Goal: Task Accomplishment & Management: Complete application form

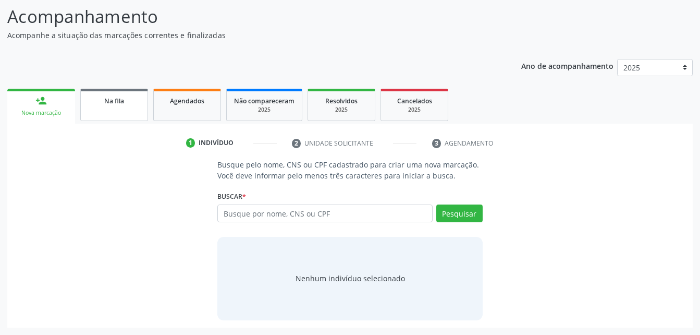
scroll to position [82, 0]
click at [188, 115] on link "Agendados" at bounding box center [187, 105] width 68 height 32
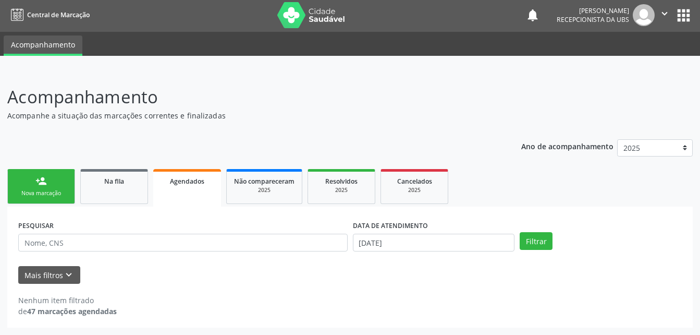
scroll to position [2, 0]
click at [135, 188] on link "Na fila" at bounding box center [114, 186] width 68 height 35
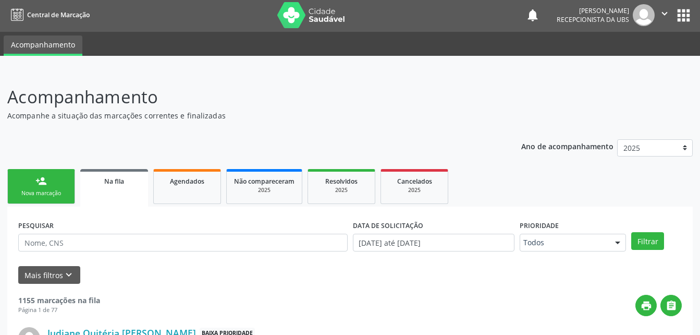
click at [53, 188] on link "person_add Nova marcação" at bounding box center [41, 186] width 68 height 35
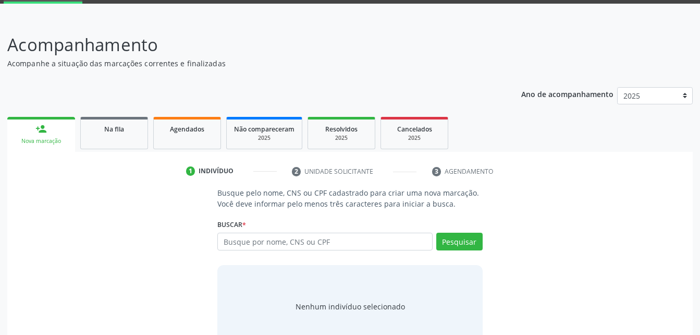
scroll to position [82, 0]
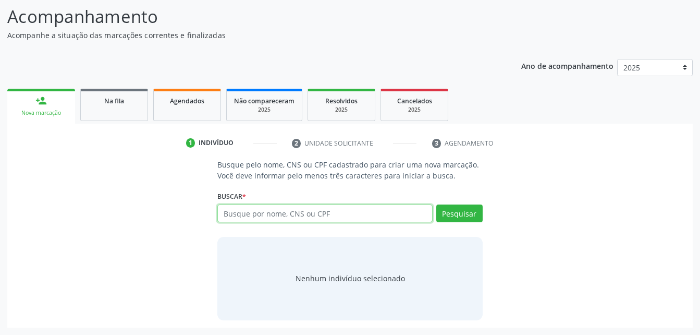
click at [314, 215] on input "text" at bounding box center [324, 213] width 215 height 18
type input "80431640459"
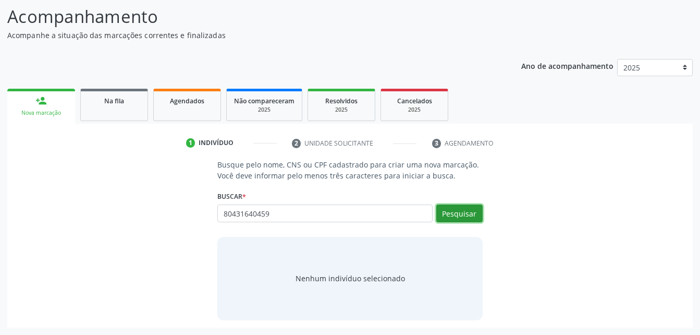
click at [475, 217] on button "Pesquisar" at bounding box center [459, 213] width 46 height 18
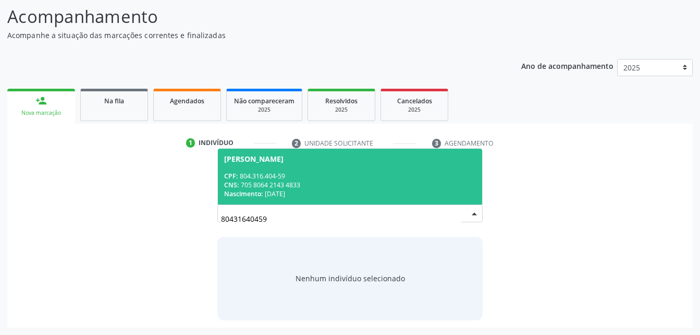
click at [423, 175] on div "CPF: 804.316.404-59" at bounding box center [349, 175] width 251 height 9
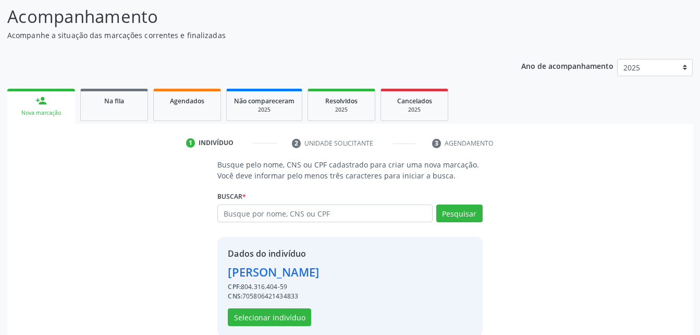
scroll to position [98, 0]
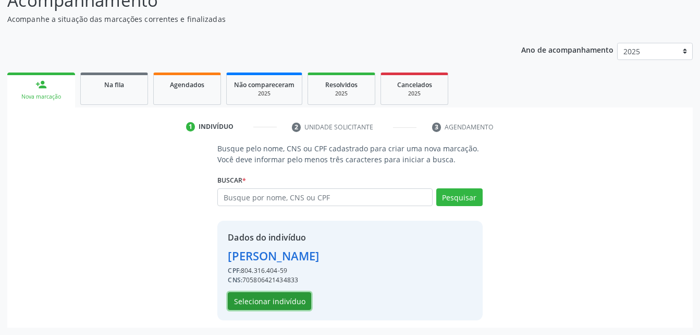
click at [289, 306] on button "Selecionar indivíduo" at bounding box center [269, 301] width 83 height 18
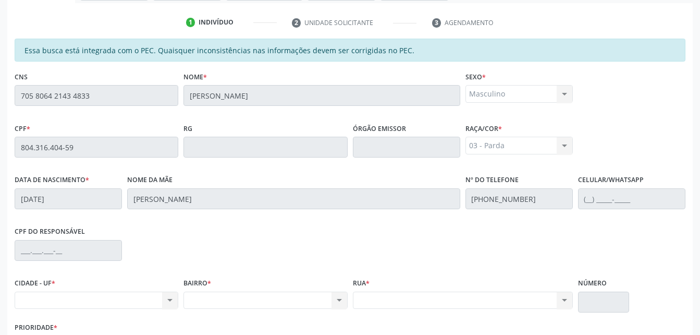
scroll to position [275, 0]
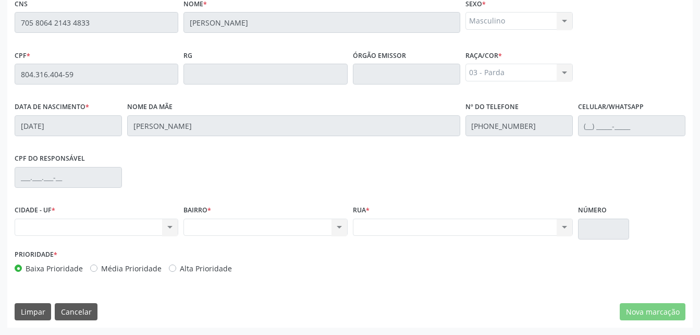
click at [139, 234] on div "Nenhum resultado encontrado para: " " Não há nenhuma opção para ser exibida." at bounding box center [97, 227] width 164 height 18
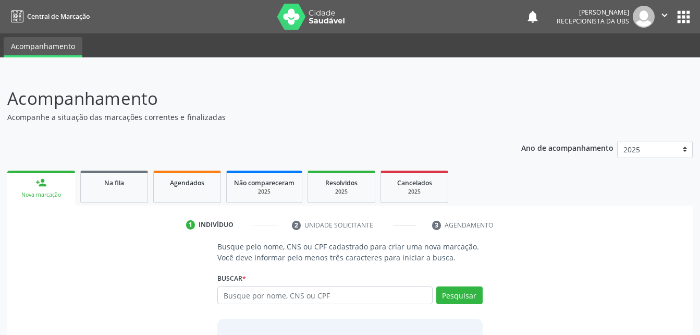
scroll to position [82, 0]
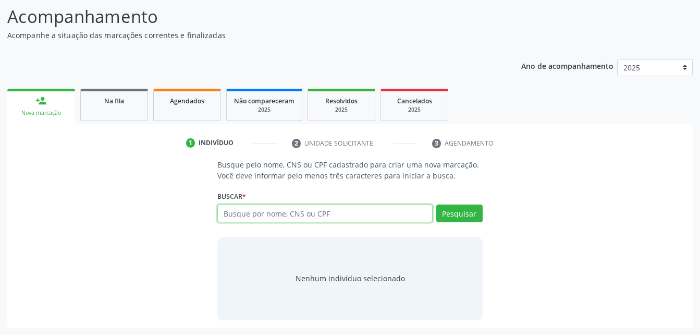
click at [299, 206] on input "text" at bounding box center [324, 213] width 215 height 18
paste input "705806421434833"
type input "705806421434833"
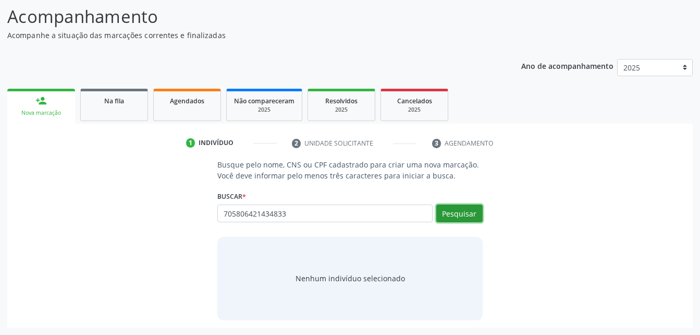
click at [458, 210] on button "Pesquisar" at bounding box center [459, 213] width 46 height 18
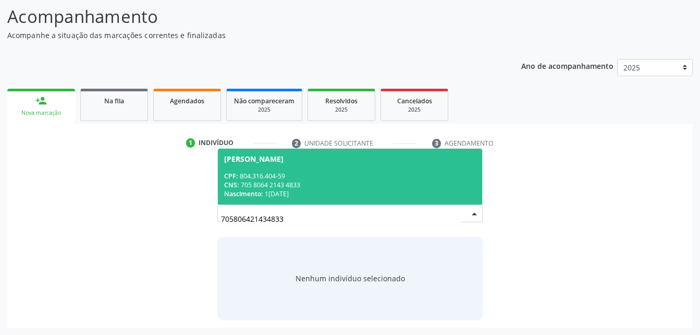
click at [419, 176] on div "CPF: 804.316.404-59" at bounding box center [349, 175] width 251 height 9
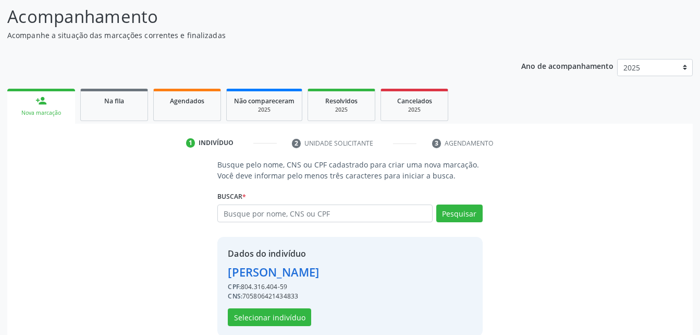
scroll to position [98, 0]
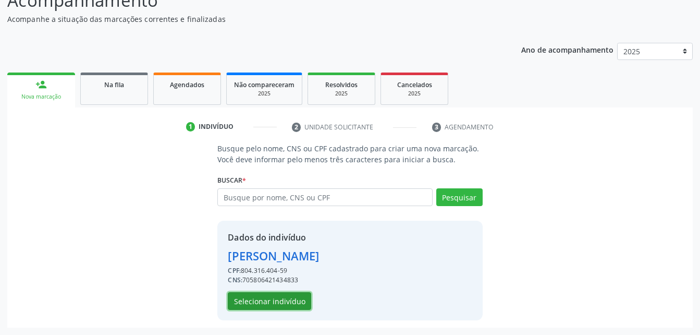
click at [297, 299] on button "Selecionar indivíduo" at bounding box center [269, 301] width 83 height 18
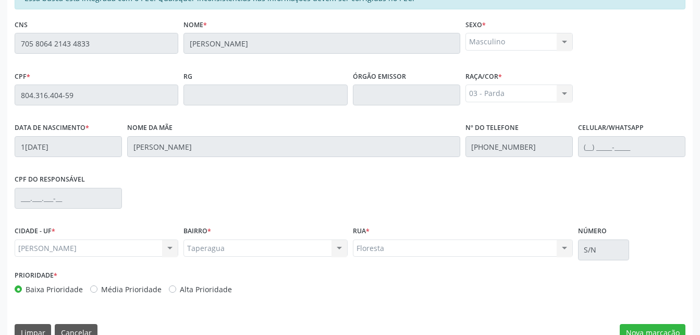
scroll to position [275, 0]
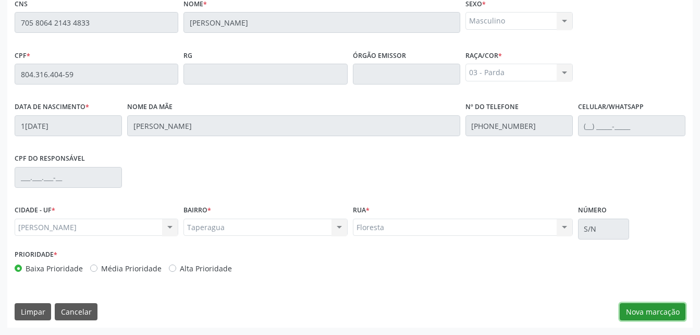
click at [643, 305] on button "Nova marcação" at bounding box center [653, 312] width 66 height 18
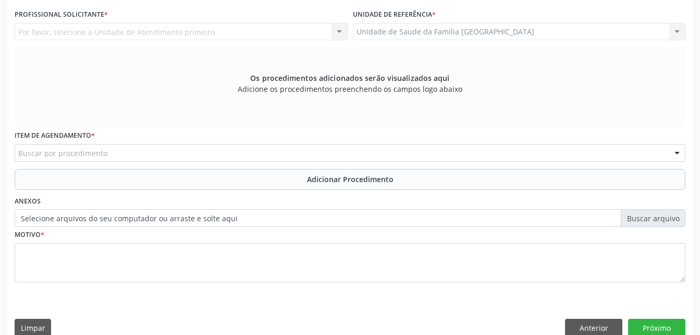
scroll to position [223, 0]
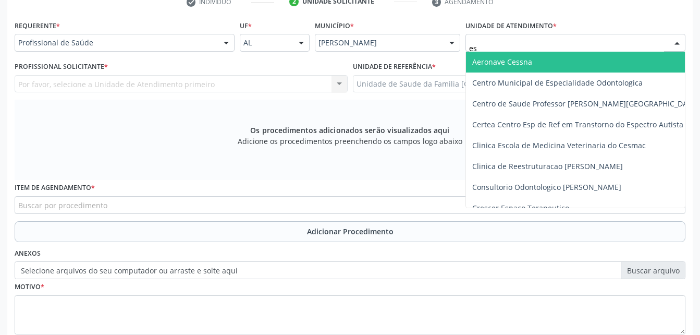
type input "est"
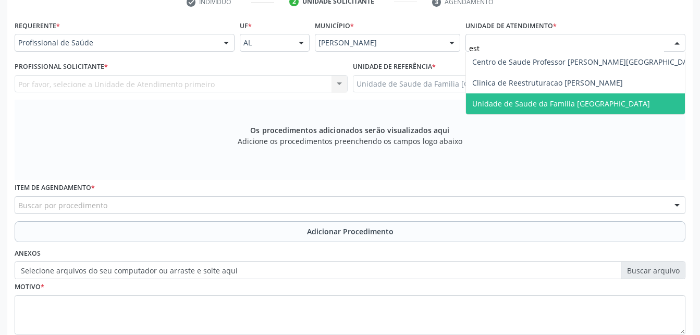
click at [506, 110] on span "Unidade de Saude da Familia [GEOGRAPHIC_DATA]" at bounding box center [585, 103] width 239 height 21
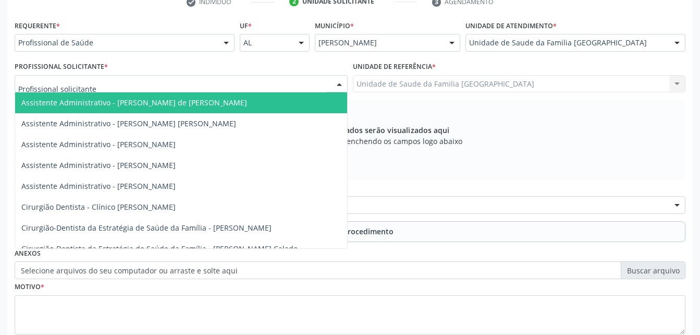
click at [252, 88] on div at bounding box center [181, 84] width 333 height 18
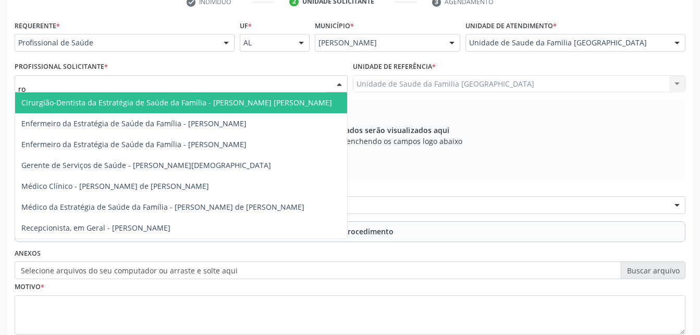
type input "rod"
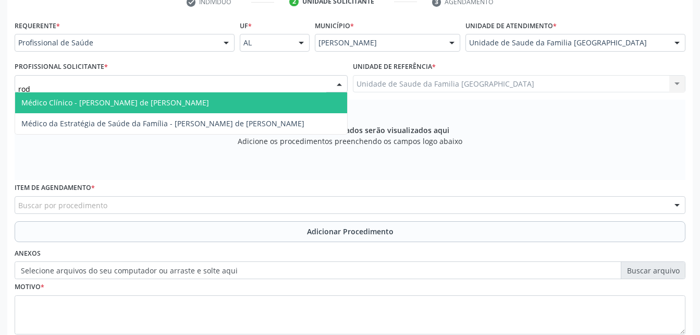
click at [252, 97] on span "Médico Clínico - [PERSON_NAME] de [PERSON_NAME]" at bounding box center [181, 102] width 332 height 21
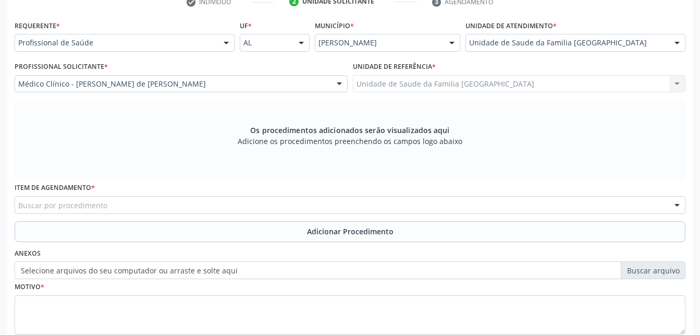
click at [261, 206] on div "Buscar por procedimento" at bounding box center [350, 205] width 671 height 18
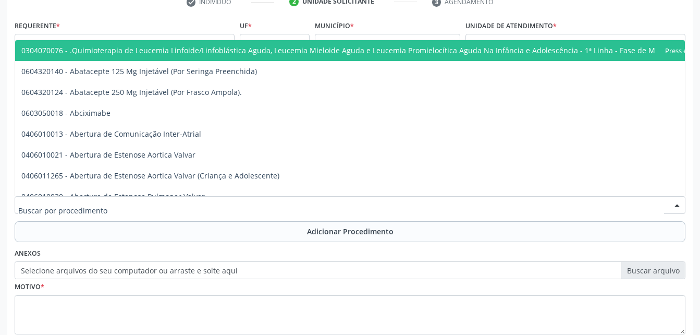
click at [238, 208] on input "text" at bounding box center [341, 210] width 646 height 21
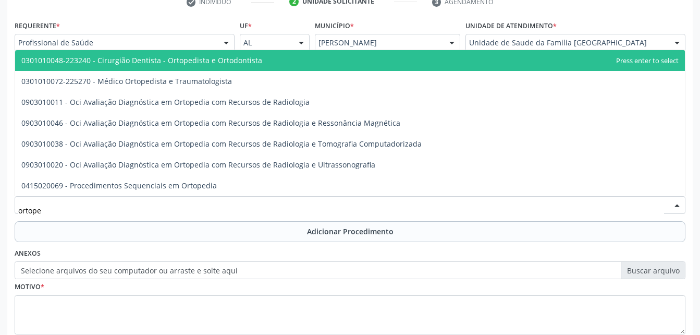
type input "ortoped"
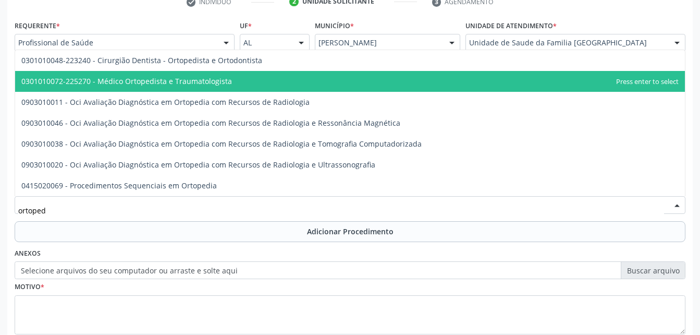
click at [241, 88] on span "0301010072-225270 - Médico Ortopedista e Traumatologista" at bounding box center [350, 81] width 670 height 21
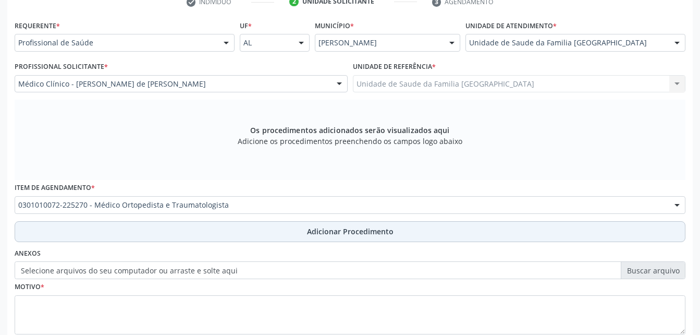
click at [295, 230] on button "Adicionar Procedimento" at bounding box center [350, 231] width 671 height 21
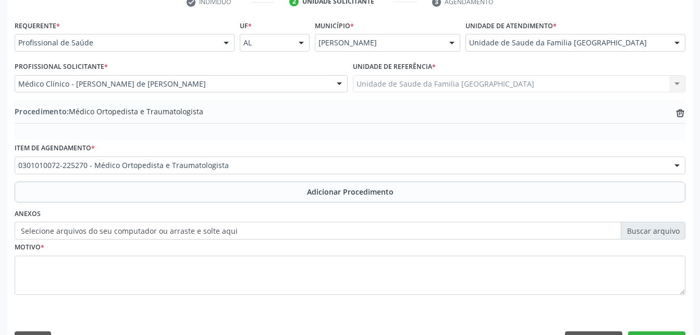
scroll to position [252, 0]
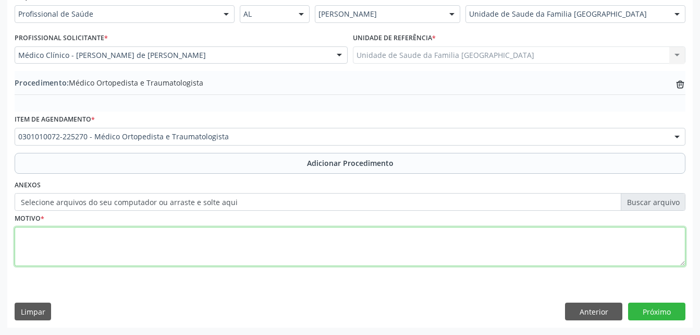
click at [292, 246] on textarea at bounding box center [350, 247] width 671 height 40
type textarea "d"
type textarea "DEFORMIDADE"
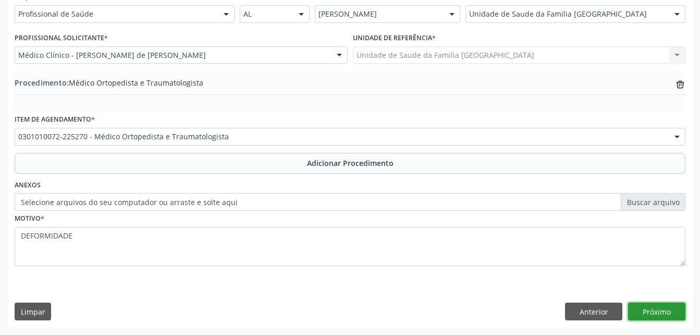
click at [664, 308] on button "Próximo" at bounding box center [656, 311] width 57 height 18
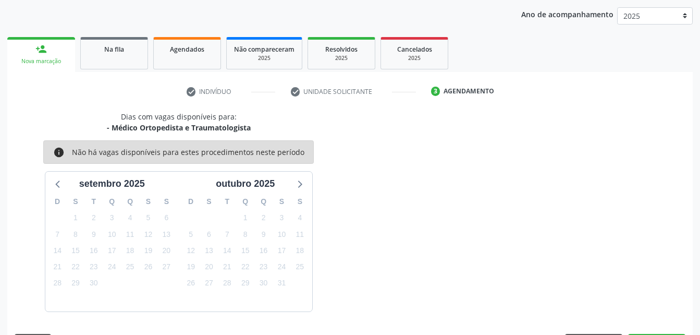
scroll to position [164, 0]
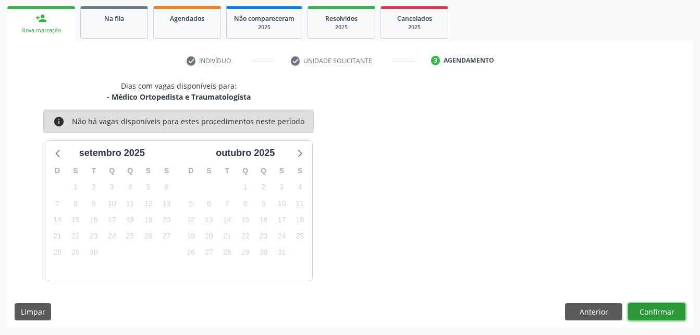
click at [664, 308] on button "Confirmar" at bounding box center [656, 312] width 57 height 18
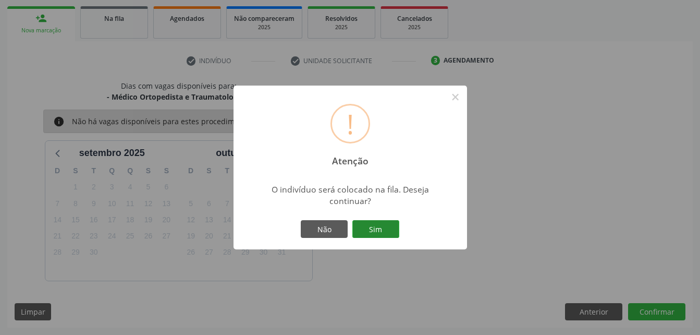
click at [392, 231] on button "Sim" at bounding box center [375, 229] width 47 height 18
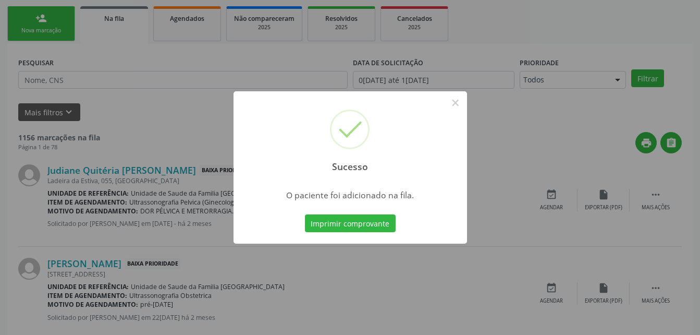
scroll to position [24, 0]
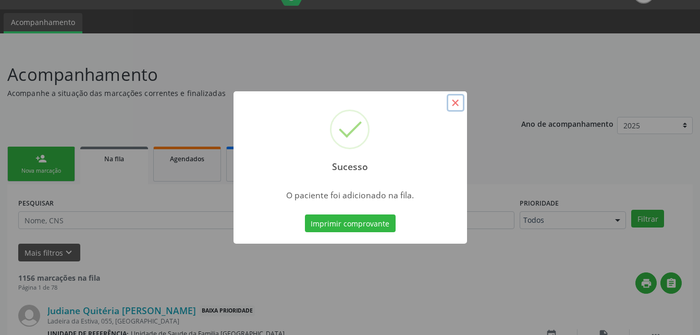
click at [456, 106] on button "×" at bounding box center [456, 103] width 18 height 18
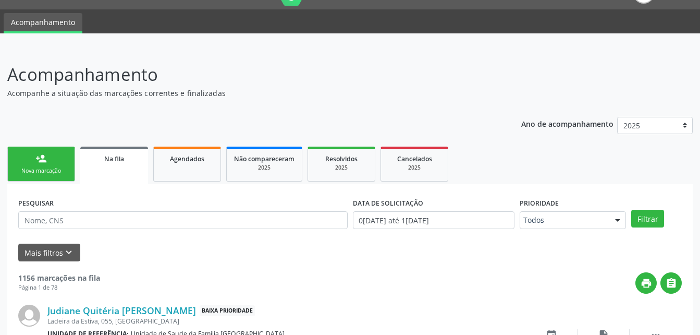
click at [66, 163] on link "person_add Nova marcação" at bounding box center [41, 163] width 68 height 35
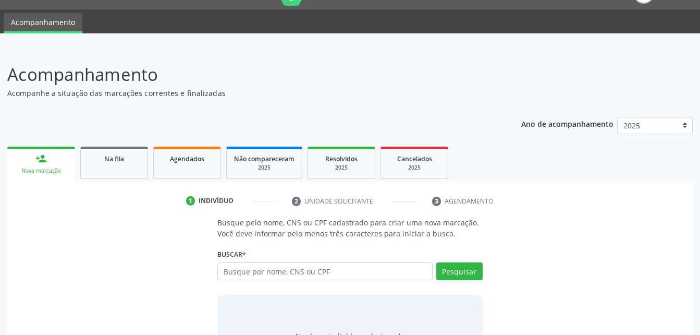
scroll to position [76, 0]
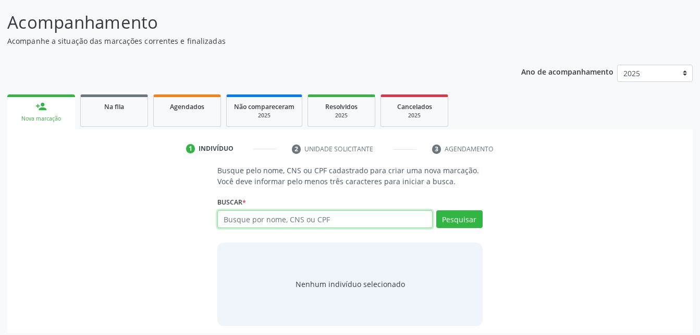
click at [283, 219] on input "text" at bounding box center [324, 219] width 215 height 18
type input "7"
paste input "705806421434833"
type input "705806421434833"
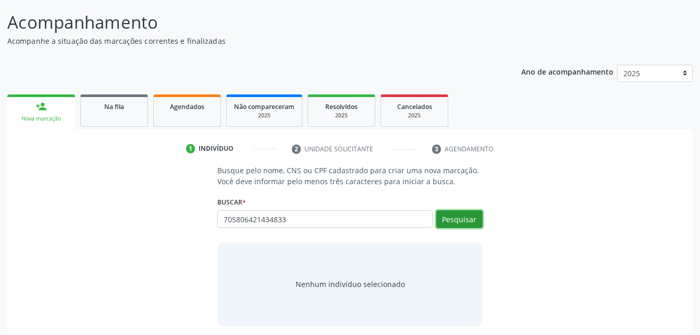
click at [453, 215] on button "Pesquisar" at bounding box center [459, 219] width 46 height 18
type input "705806421434833"
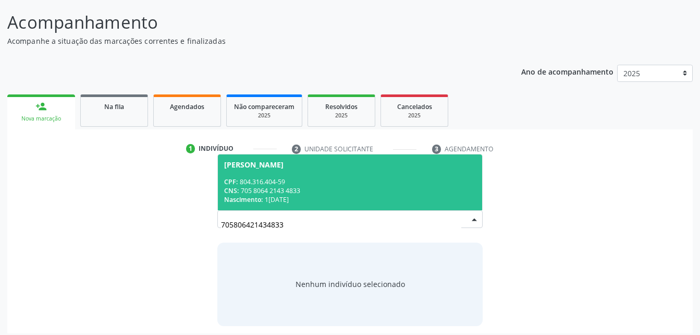
click at [331, 187] on div "CNS: 705 8064 2143 4833" at bounding box center [349, 190] width 251 height 9
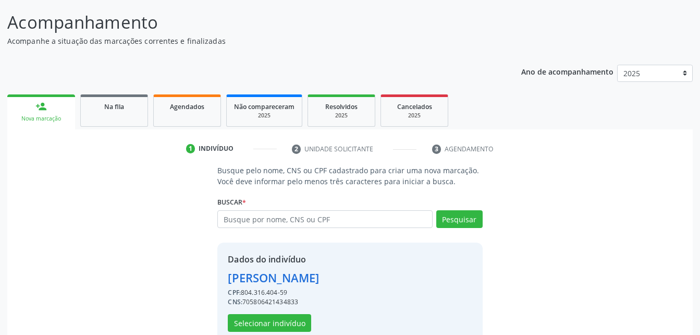
scroll to position [98, 0]
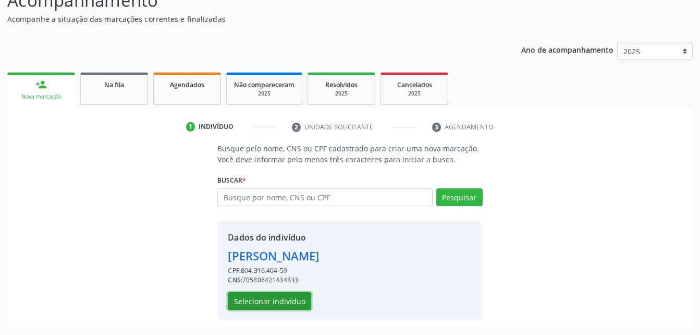
click at [294, 303] on button "Selecionar indivíduo" at bounding box center [269, 301] width 83 height 18
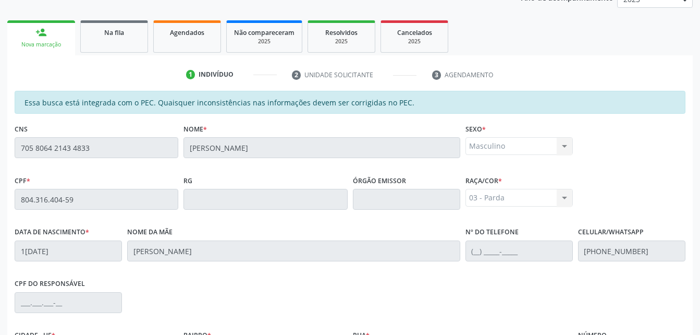
scroll to position [275, 0]
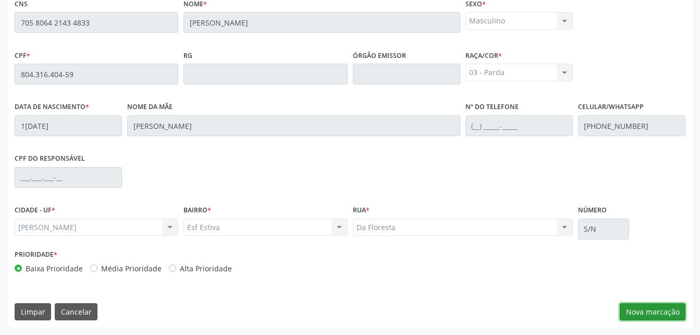
click at [655, 311] on button "Nova marcação" at bounding box center [653, 312] width 66 height 18
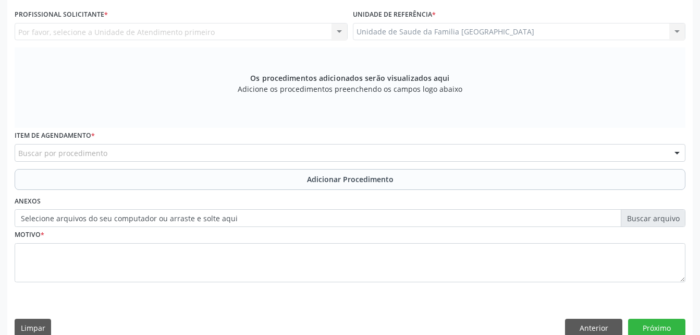
scroll to position [171, 0]
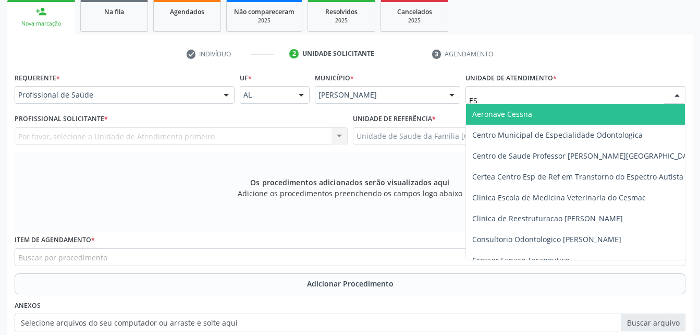
type input "EST"
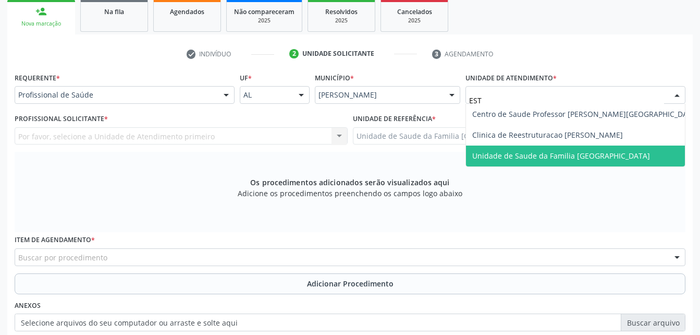
click at [531, 153] on span "Unidade de Saude da Familia [GEOGRAPHIC_DATA]" at bounding box center [561, 156] width 178 height 10
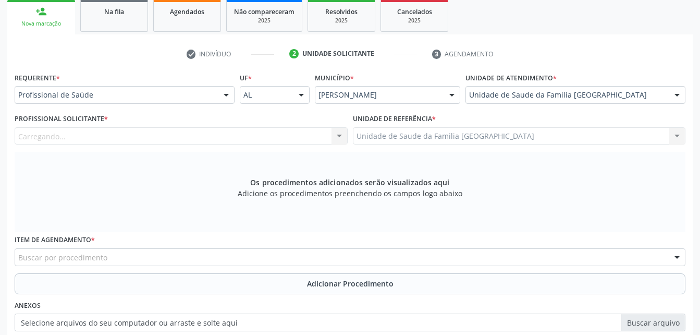
click at [295, 140] on div "Carregando... Nenhum resultado encontrado para: " " Não há nenhuma opção para s…" at bounding box center [181, 136] width 333 height 18
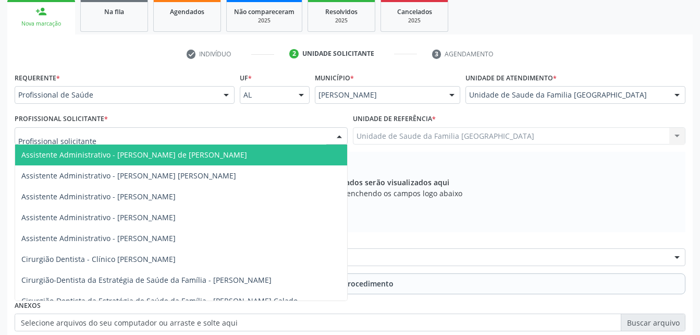
click at [287, 134] on div at bounding box center [181, 136] width 333 height 18
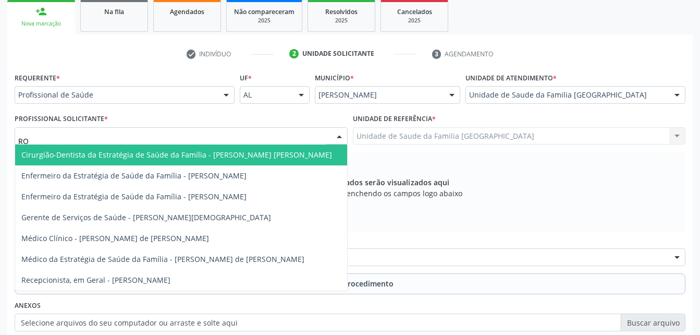
type input "ROD"
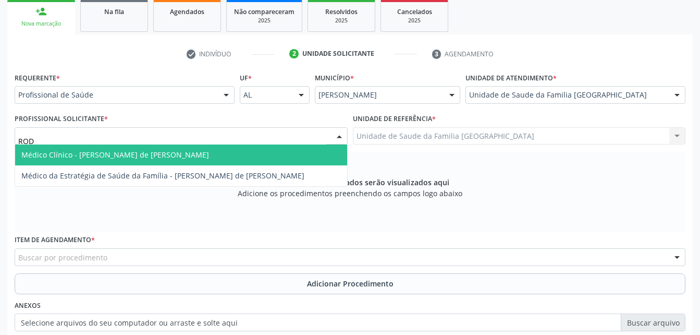
click at [228, 145] on span "Médico Clínico - [PERSON_NAME] de [PERSON_NAME]" at bounding box center [181, 154] width 332 height 21
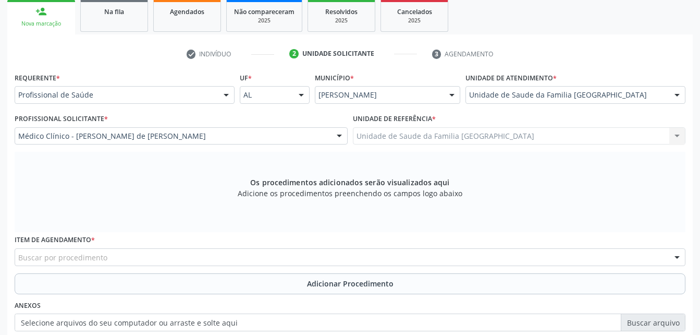
scroll to position [275, 0]
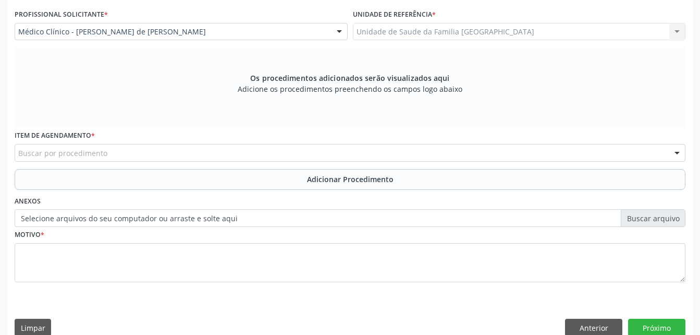
click at [232, 152] on div "Buscar por procedimento" at bounding box center [350, 153] width 671 height 18
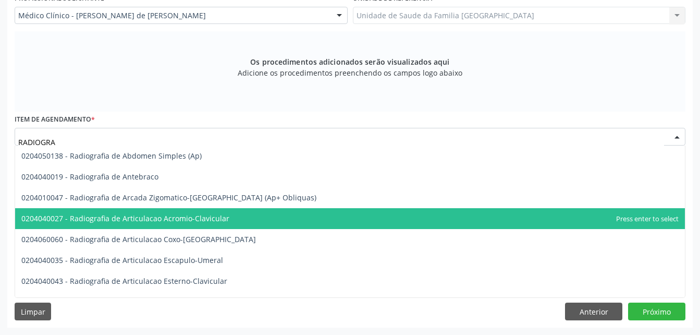
scroll to position [261, 0]
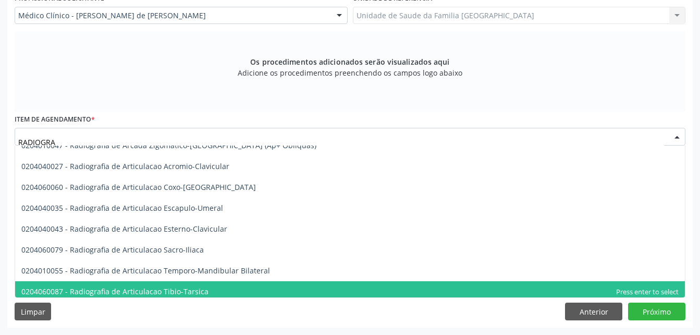
click at [251, 287] on span "0204060087 - Radiografia de Articulacao Tibio-Tarsica" at bounding box center [350, 291] width 670 height 21
type input "RADIOGRA"
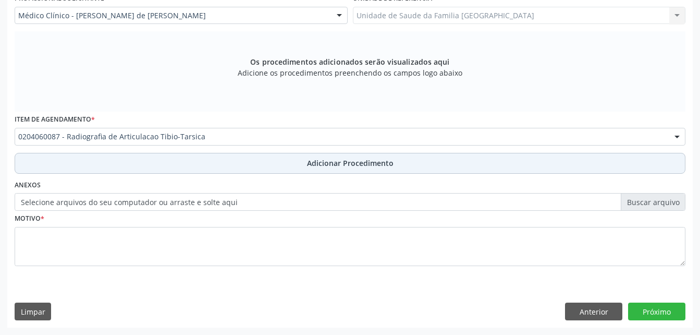
click at [239, 164] on button "Adicionar Procedimento" at bounding box center [350, 163] width 671 height 21
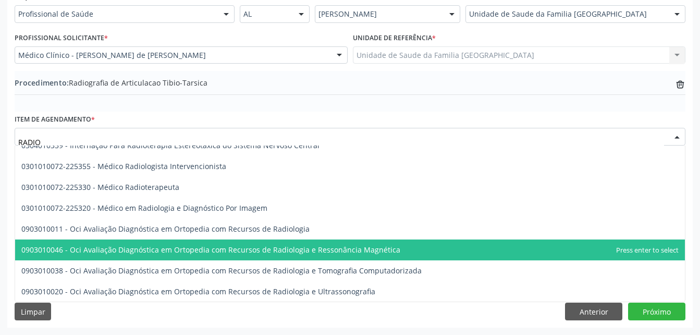
type input "RADIOG"
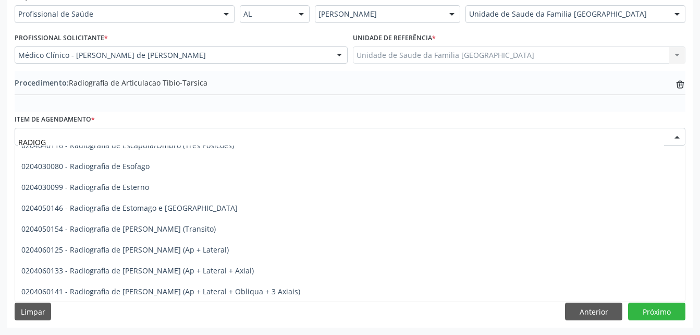
scroll to position [1042, 0]
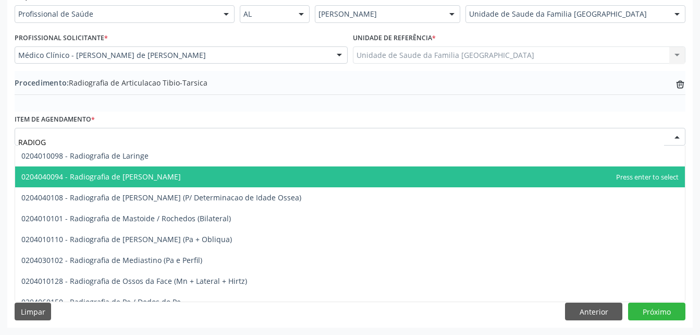
click at [253, 175] on span "0204040094 - Radiografia de [PERSON_NAME]" at bounding box center [350, 176] width 670 height 21
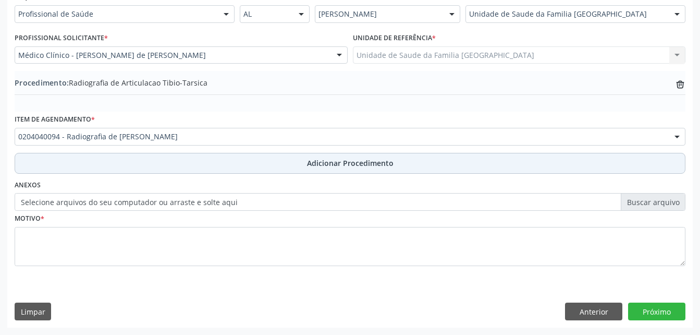
click at [252, 160] on button "Adicionar Procedimento" at bounding box center [350, 163] width 671 height 21
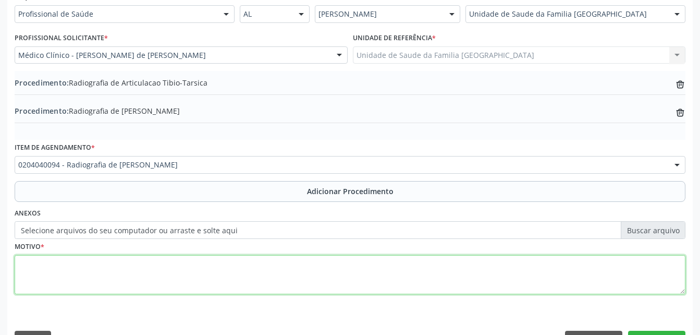
click at [308, 285] on textarea at bounding box center [350, 275] width 671 height 40
click at [55, 262] on textarea "MÃO E TPRMOZELOS DIREITO" at bounding box center [350, 275] width 671 height 40
click at [68, 268] on textarea "MÃO E TORMOZELOS DIREITO" at bounding box center [350, 275] width 671 height 40
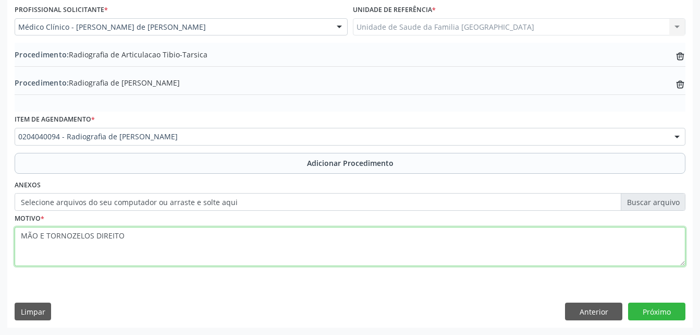
click at [16, 233] on textarea "MÃO E TORNOZELOS DIREITO" at bounding box center [350, 247] width 671 height 40
type textarea "RX MÃO E TORNOZELOS DIREITO"
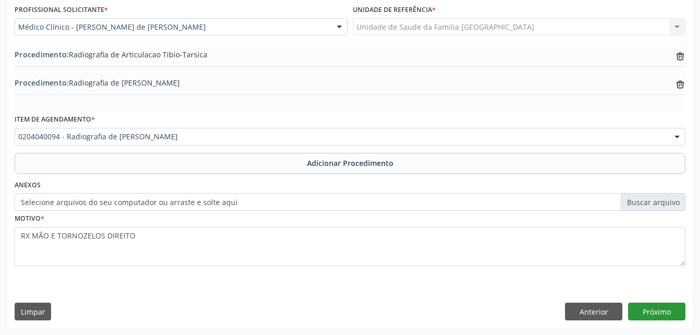
drag, startPoint x: 643, startPoint y: 301, endPoint x: 647, endPoint y: 308, distance: 7.7
click at [646, 305] on div "Requerente * Profissional de Saúde Profissional de Saúde Paciente Nenhum result…" at bounding box center [349, 144] width 685 height 366
click at [657, 314] on button "Próximo" at bounding box center [656, 311] width 57 height 18
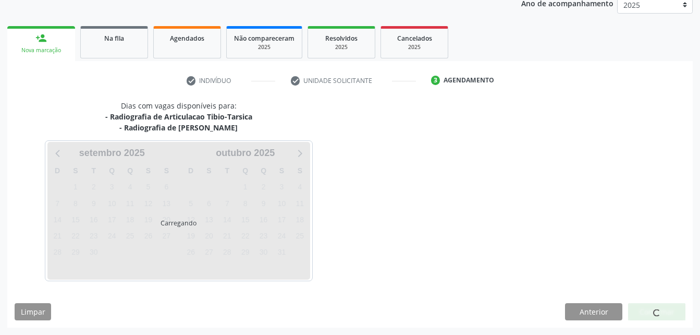
scroll to position [175, 0]
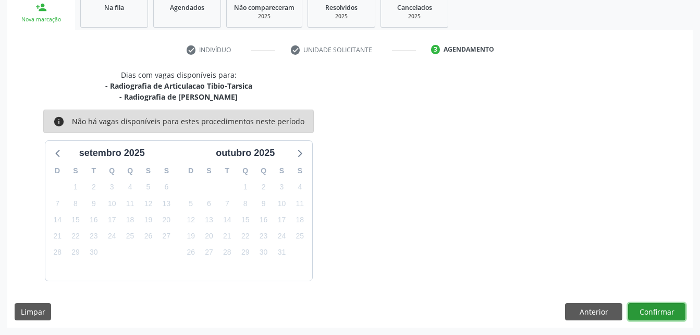
click at [663, 316] on button "Confirmar" at bounding box center [656, 312] width 57 height 18
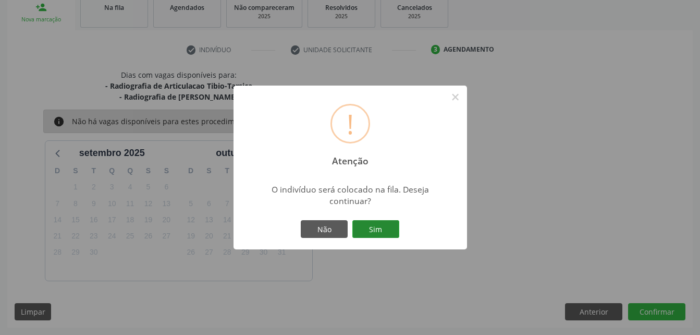
click at [371, 222] on button "Sim" at bounding box center [375, 229] width 47 height 18
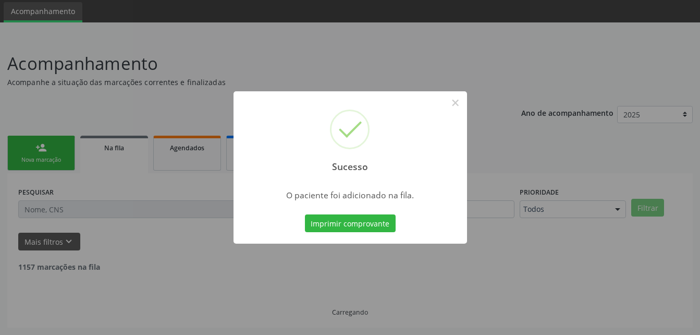
scroll to position [24, 0]
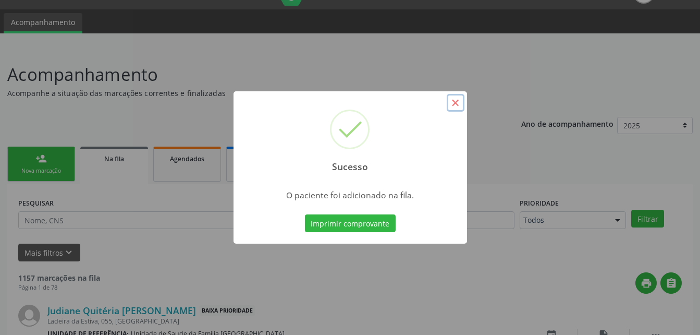
click at [458, 100] on button "×" at bounding box center [456, 103] width 18 height 18
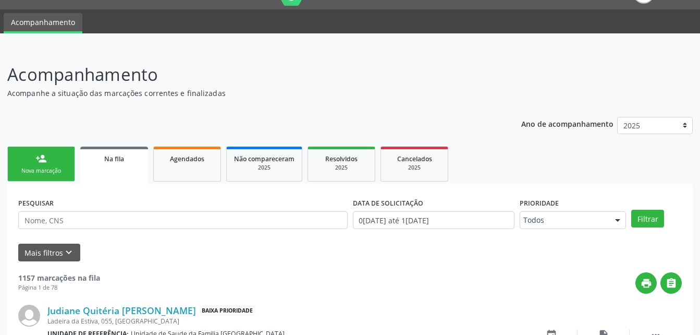
drag, startPoint x: 58, startPoint y: 181, endPoint x: 60, endPoint y: 168, distance: 13.2
click at [58, 181] on link "person_add Nova marcação" at bounding box center [41, 163] width 68 height 35
click at [60, 168] on div "Nova marcação" at bounding box center [41, 171] width 52 height 8
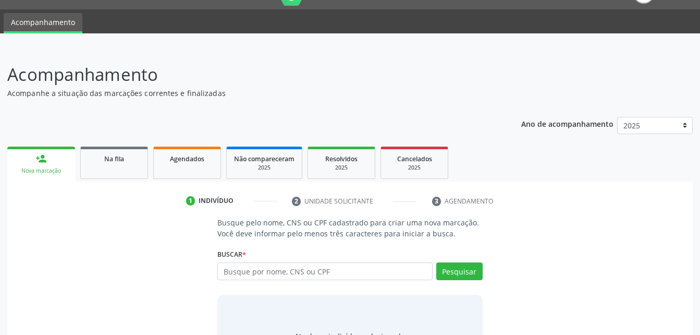
scroll to position [76, 0]
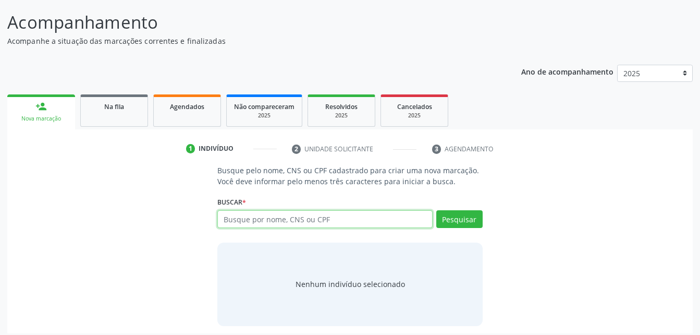
click at [239, 216] on input "text" at bounding box center [324, 219] width 215 height 18
type input "09109436480"
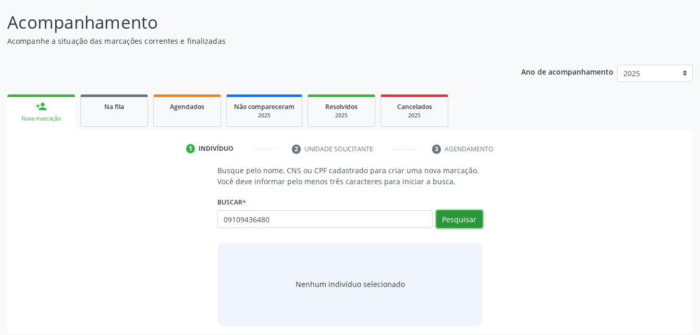
click at [466, 226] on button "Pesquisar" at bounding box center [459, 219] width 46 height 18
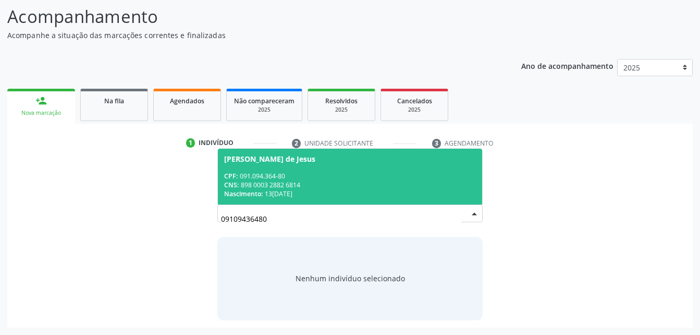
click at [374, 181] on div "CNS: 898 0003 2882 6814" at bounding box center [349, 184] width 251 height 9
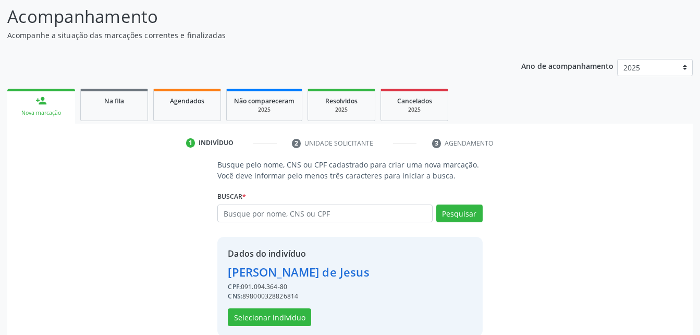
scroll to position [98, 0]
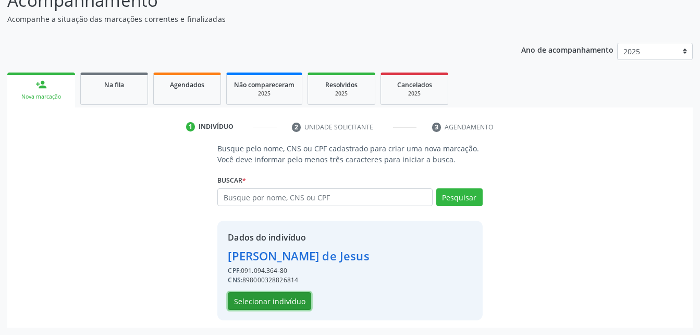
click at [294, 304] on button "Selecionar indivíduo" at bounding box center [269, 301] width 83 height 18
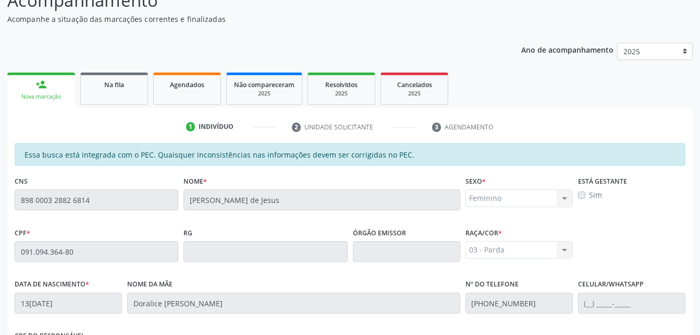
scroll to position [275, 0]
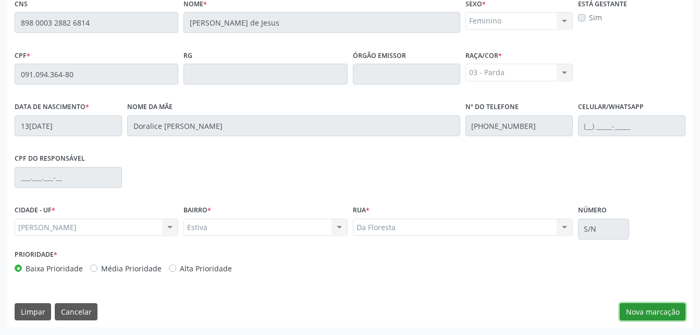
click at [656, 315] on button "Nova marcação" at bounding box center [653, 312] width 66 height 18
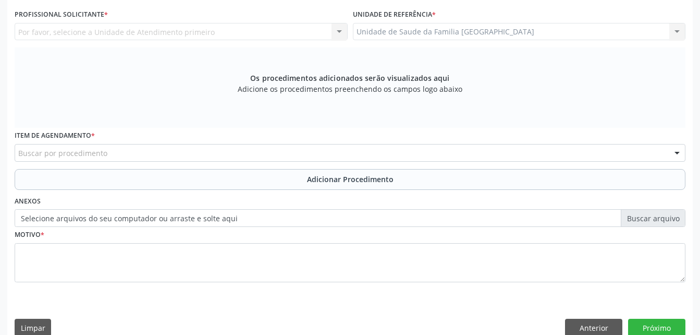
scroll to position [223, 0]
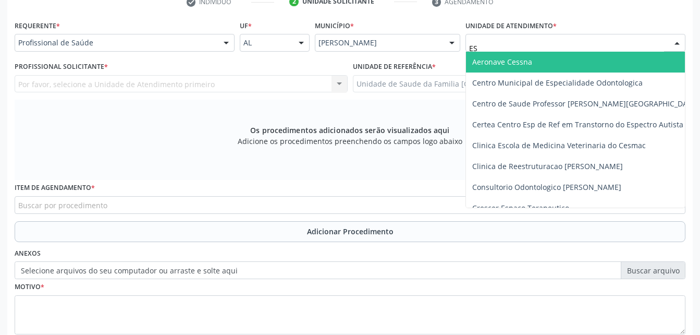
type input "EST"
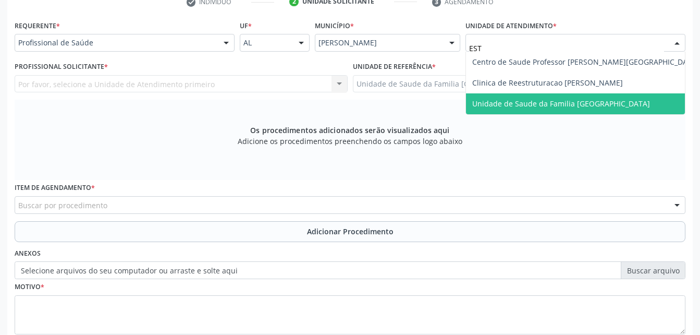
drag, startPoint x: 509, startPoint y: 99, endPoint x: 330, endPoint y: 95, distance: 178.3
click at [509, 100] on span "Unidade de Saude da Familia [GEOGRAPHIC_DATA]" at bounding box center [561, 104] width 178 height 10
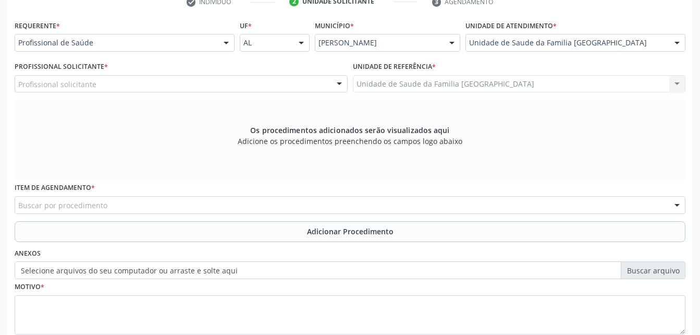
click at [272, 87] on div "Profissional solicitante" at bounding box center [181, 84] width 333 height 18
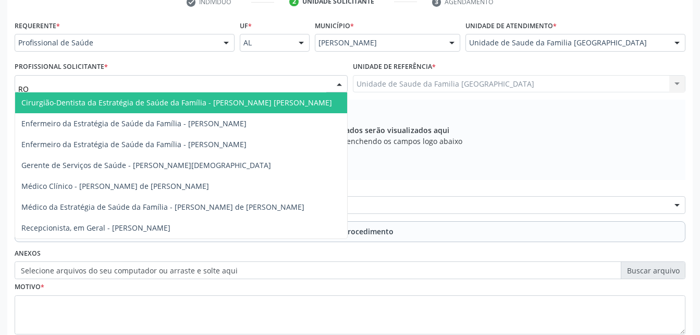
type input "ROD"
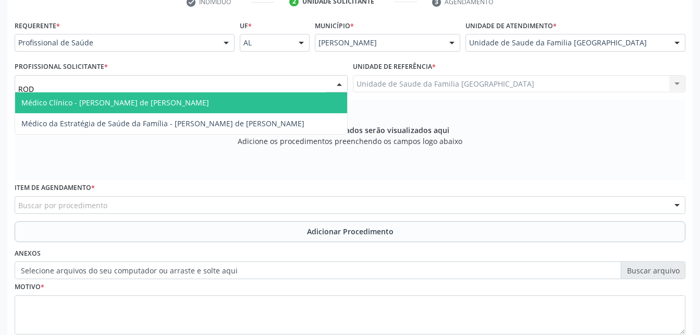
click at [252, 101] on span "Médico Clínico - [PERSON_NAME] de [PERSON_NAME]" at bounding box center [181, 102] width 332 height 21
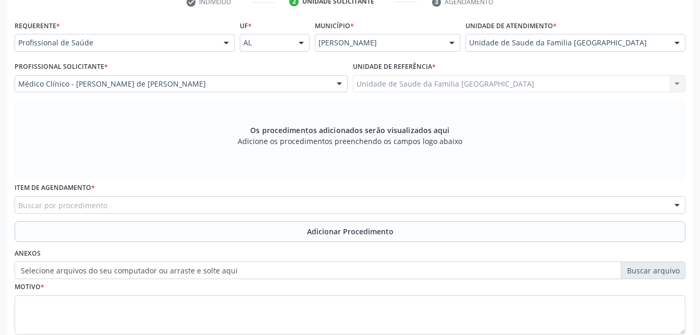
click at [259, 202] on div "Buscar por procedimento" at bounding box center [350, 205] width 671 height 18
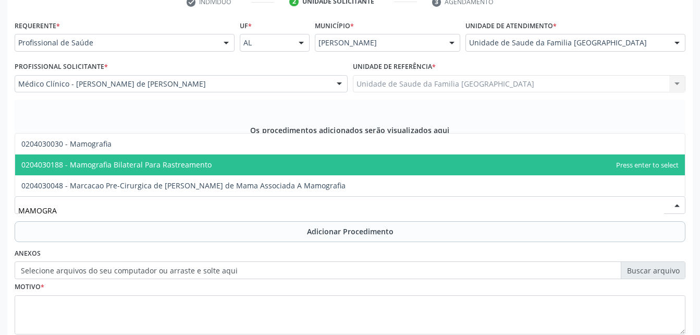
click at [251, 155] on span "0204030188 - Mamografia Bilateral Para Rastreamento" at bounding box center [350, 164] width 670 height 21
type input "MAMOGRA"
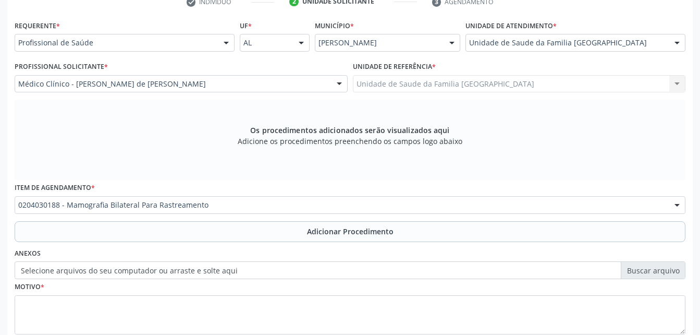
click at [242, 162] on span "0406010021 - Abertura de Estenose Aortica Valvar" at bounding box center [374, 154] width 719 height 21
click at [189, 162] on span "0406010021 - Abertura de Estenose Aortica Valvar" at bounding box center [374, 154] width 719 height 21
click at [208, 201] on div "Buscar por procedimento" at bounding box center [350, 205] width 671 height 18
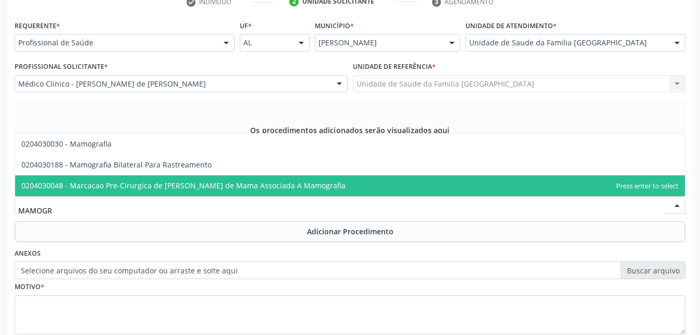
type input "MAMOGRA"
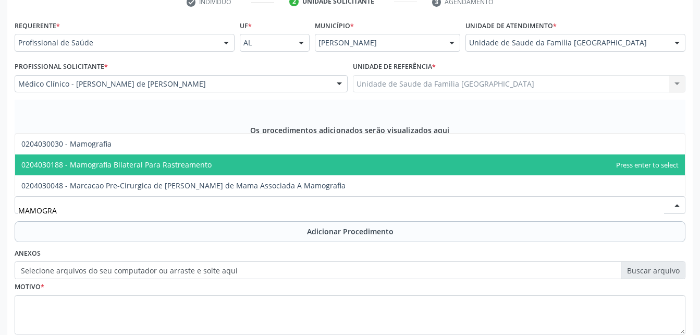
click at [204, 168] on span "0204030188 - Mamografia Bilateral Para Rastreamento" at bounding box center [116, 164] width 190 height 10
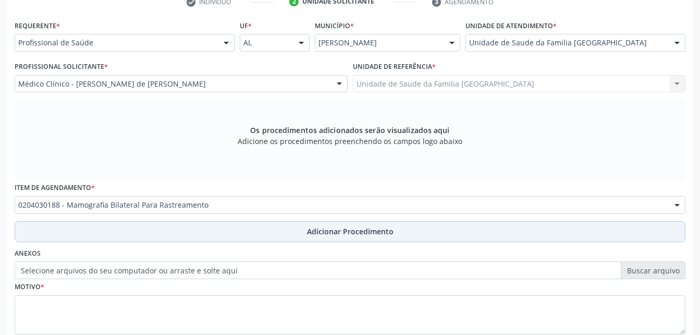
click at [274, 230] on button "Adicionar Procedimento" at bounding box center [350, 231] width 671 height 21
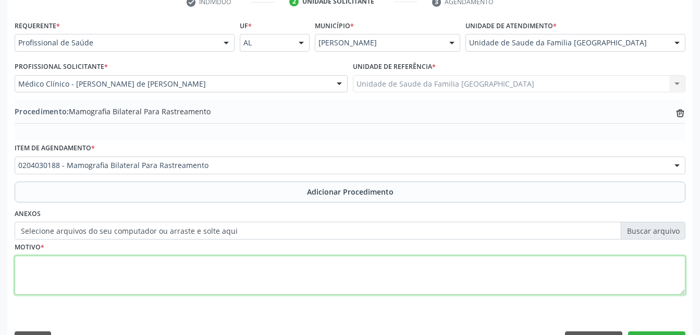
click at [284, 272] on textarea at bounding box center [350, 275] width 671 height 40
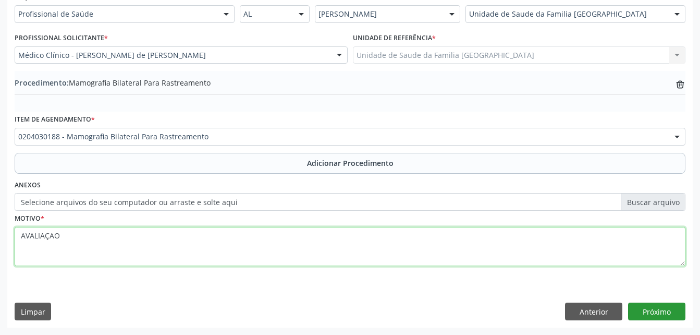
type textarea "AVALIAÇAO"
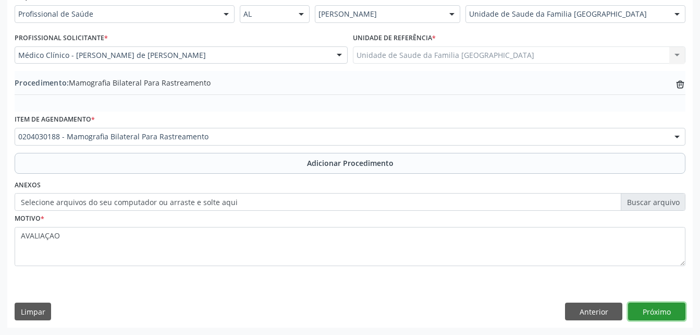
click at [649, 312] on button "Próximo" at bounding box center [656, 311] width 57 height 18
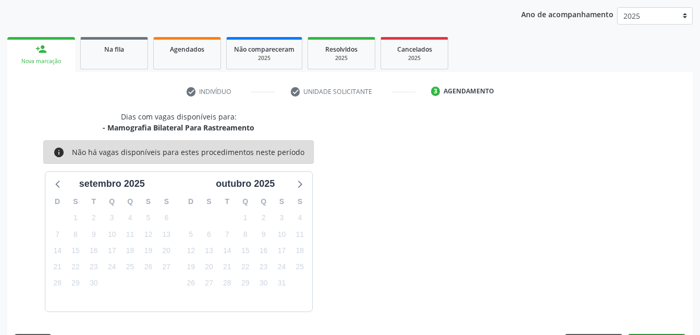
scroll to position [164, 0]
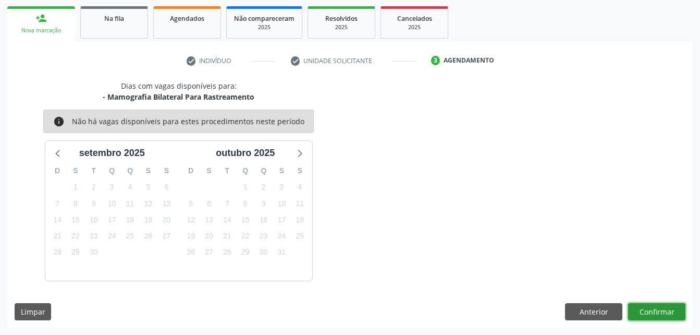
click at [649, 310] on button "Confirmar" at bounding box center [656, 312] width 57 height 18
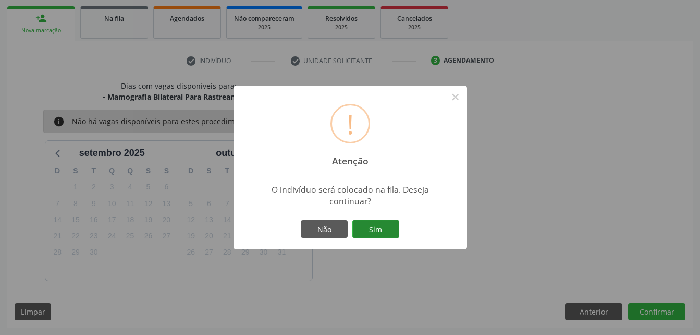
click at [385, 228] on button "Sim" at bounding box center [375, 229] width 47 height 18
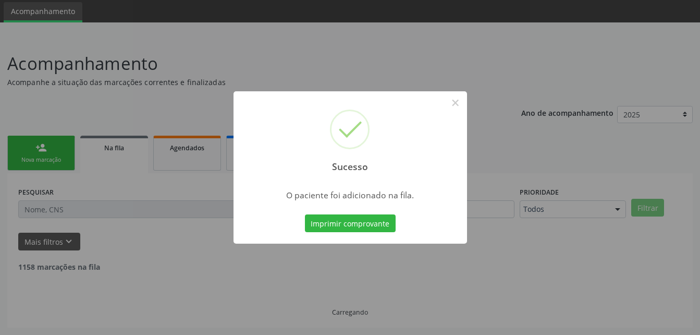
scroll to position [24, 0]
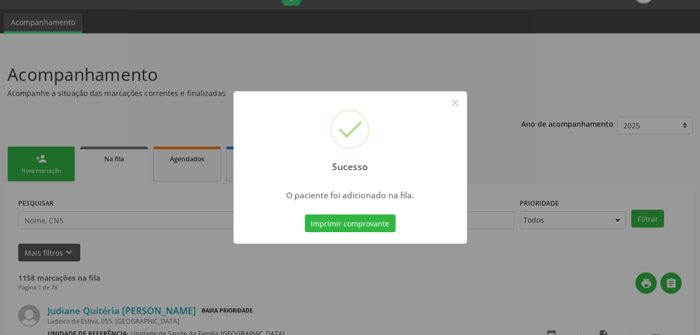
click at [60, 154] on div "Sucesso × O paciente foi adicionado na fila. Imprimir comprovante Cancel" at bounding box center [350, 167] width 700 height 335
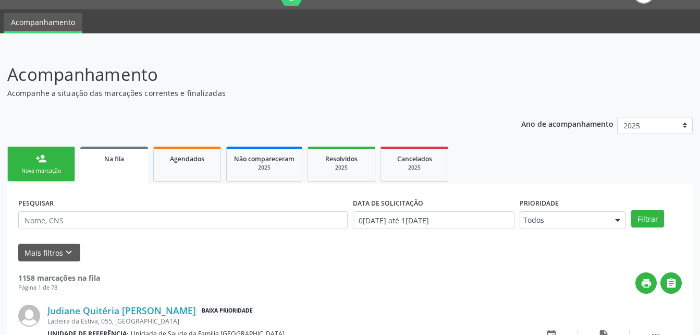
click at [60, 154] on link "person_add Nova marcação" at bounding box center [41, 163] width 68 height 35
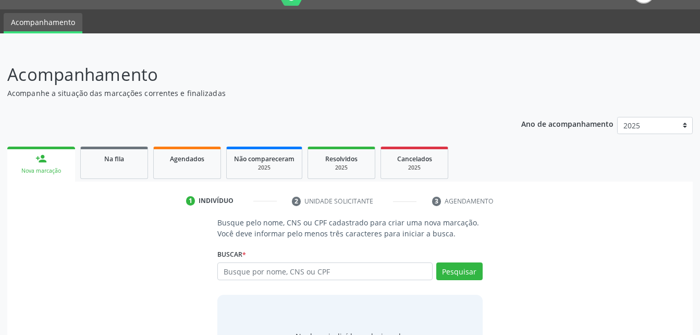
scroll to position [76, 0]
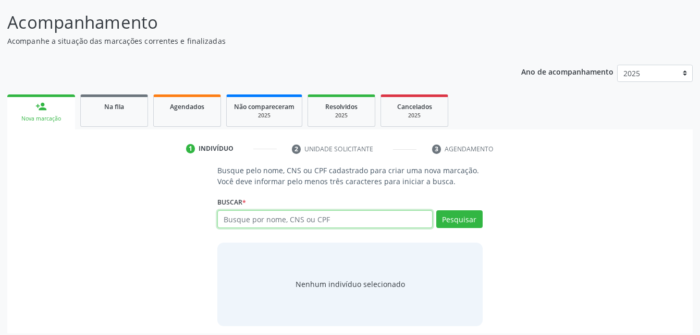
click at [218, 222] on input "text" at bounding box center [324, 219] width 215 height 18
type input "64783936404"
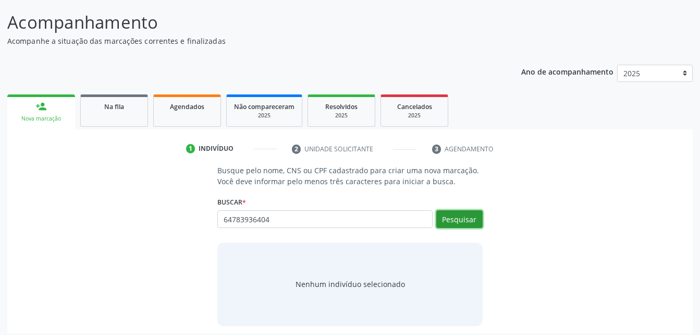
click at [450, 213] on button "Pesquisar" at bounding box center [459, 219] width 46 height 18
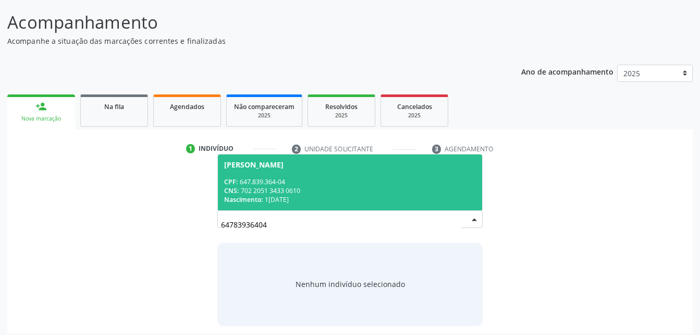
click at [333, 187] on div "CNS: 702 2051 3433 0610" at bounding box center [349, 190] width 251 height 9
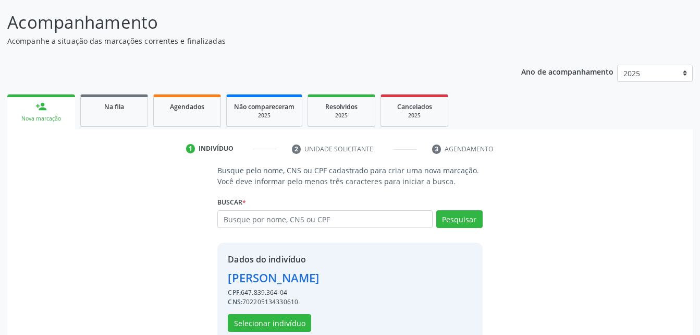
scroll to position [98, 0]
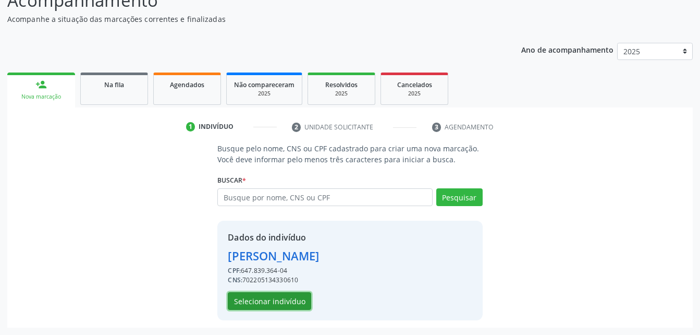
click at [290, 302] on button "Selecionar indivíduo" at bounding box center [269, 301] width 83 height 18
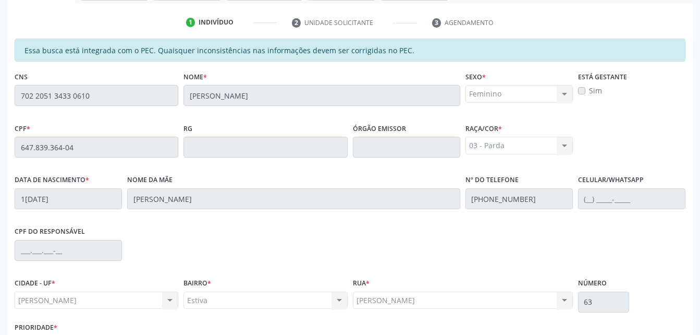
scroll to position [275, 0]
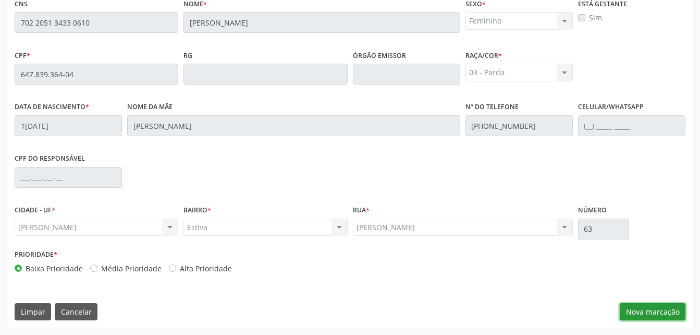
click at [637, 314] on button "Nova marcação" at bounding box center [653, 312] width 66 height 18
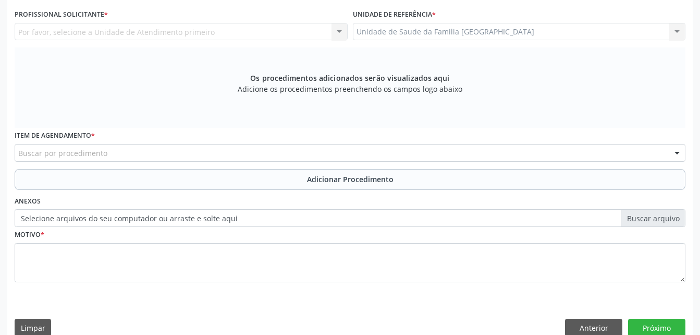
scroll to position [223, 0]
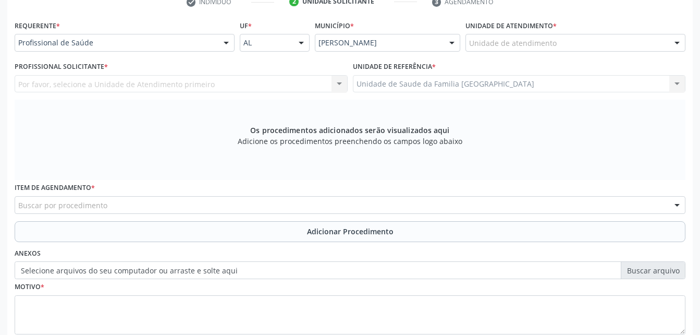
click at [566, 40] on div "Unidade de atendimento" at bounding box center [575, 43] width 220 height 18
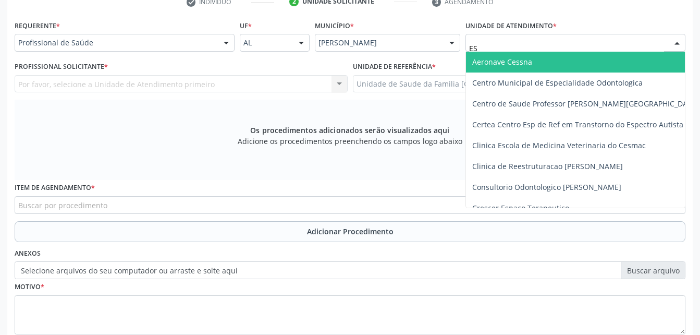
type input "EST"
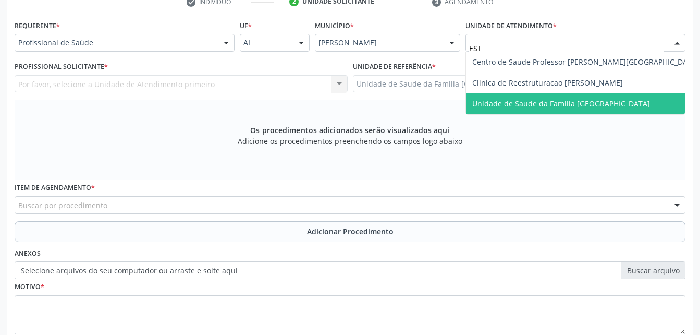
drag, startPoint x: 537, startPoint y: 99, endPoint x: 520, endPoint y: 97, distance: 16.8
click at [537, 100] on span "Unidade de Saude da Familia [GEOGRAPHIC_DATA]" at bounding box center [561, 104] width 178 height 10
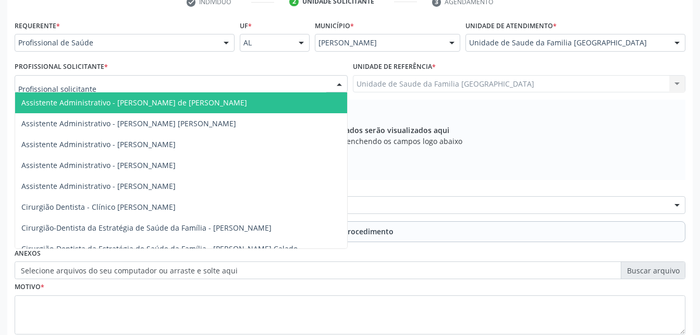
click at [267, 86] on div at bounding box center [181, 84] width 333 height 18
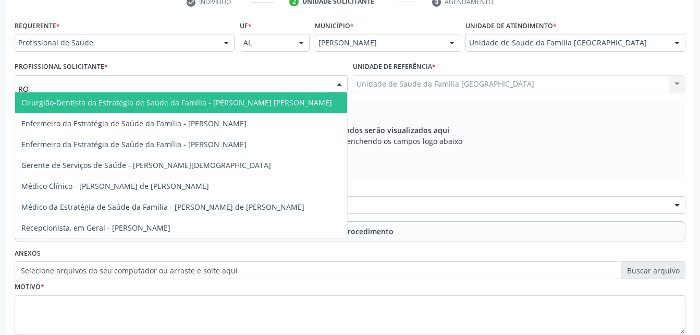
type input "ROD"
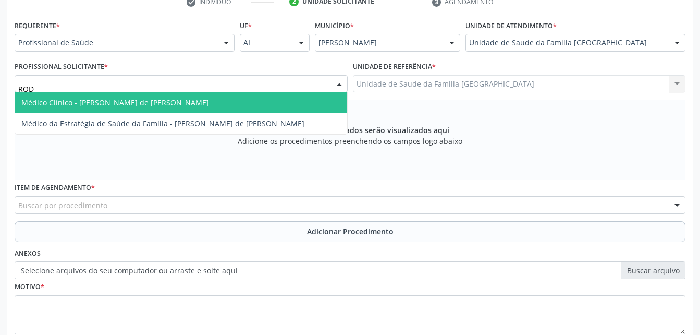
click at [300, 95] on span "Médico Clínico - [PERSON_NAME] de [PERSON_NAME]" at bounding box center [181, 102] width 332 height 21
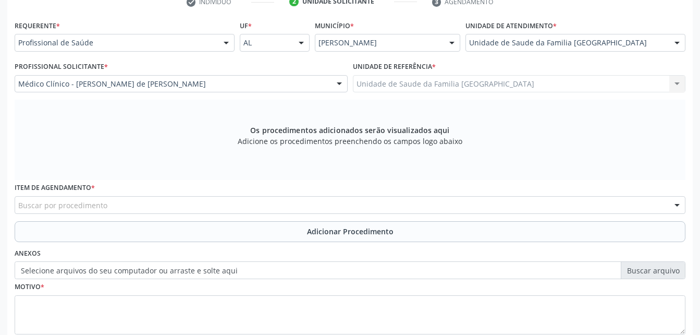
click at [253, 200] on div "Buscar por procedimento" at bounding box center [350, 205] width 671 height 18
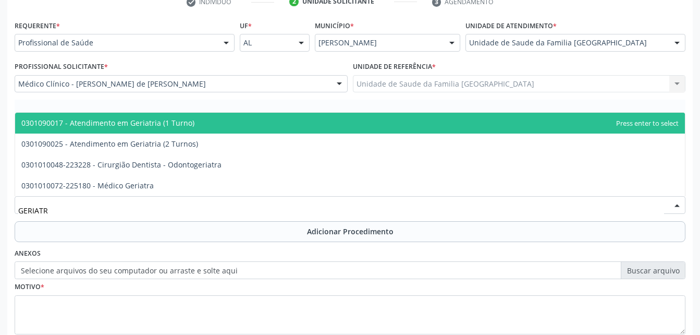
type input "GERIATRA"
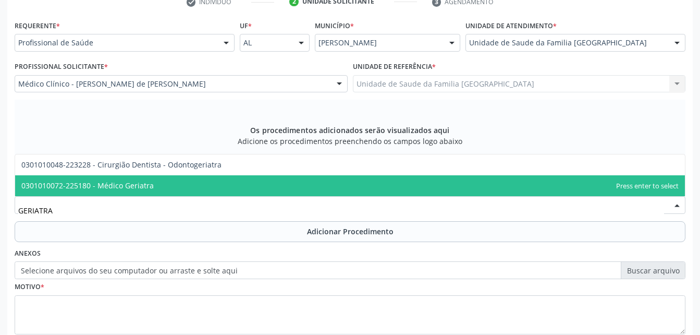
click at [270, 189] on span "0301010072-225180 - Médico Geriatra" at bounding box center [350, 185] width 670 height 21
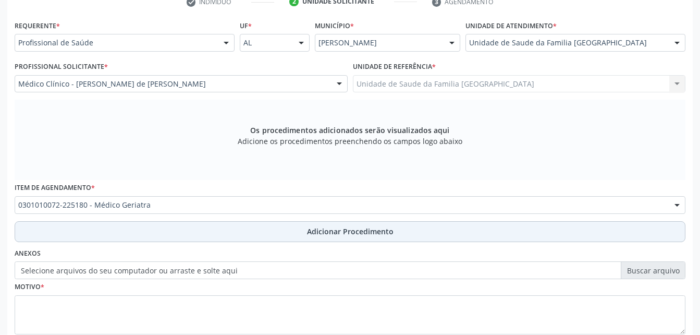
click at [313, 234] on span "Adicionar Procedimento" at bounding box center [350, 231] width 87 height 11
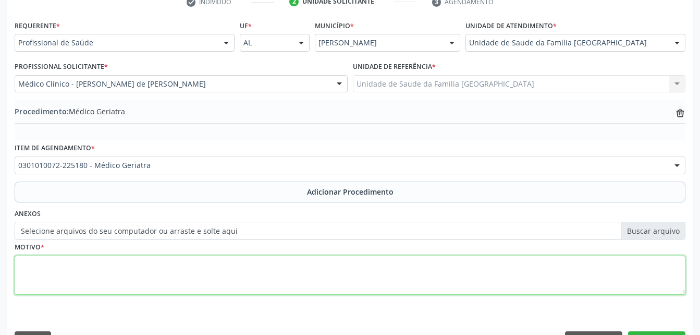
click at [306, 271] on textarea at bounding box center [350, 275] width 671 height 40
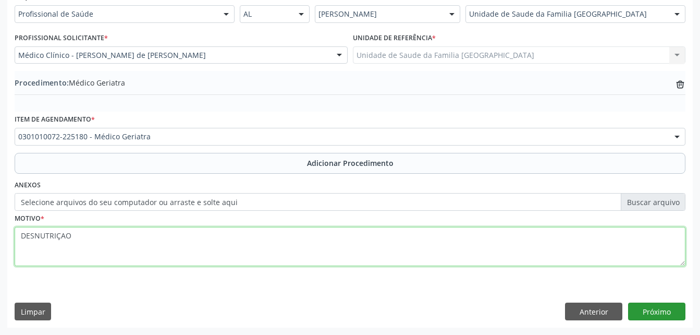
type textarea "DESNUTRIÇAO"
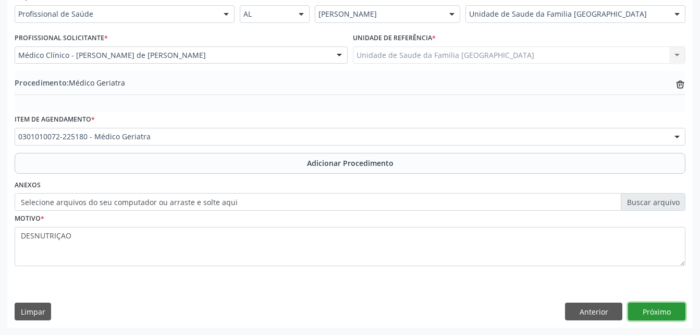
click at [665, 311] on button "Próximo" at bounding box center [656, 311] width 57 height 18
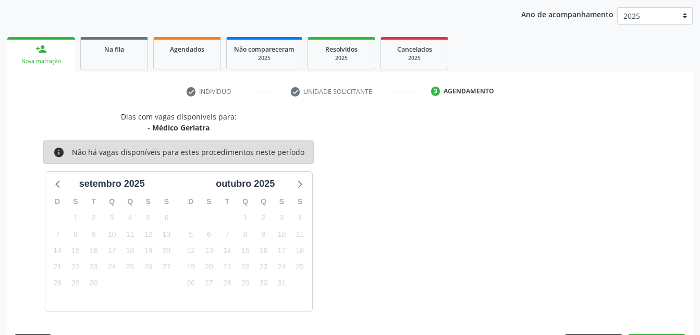
scroll to position [164, 0]
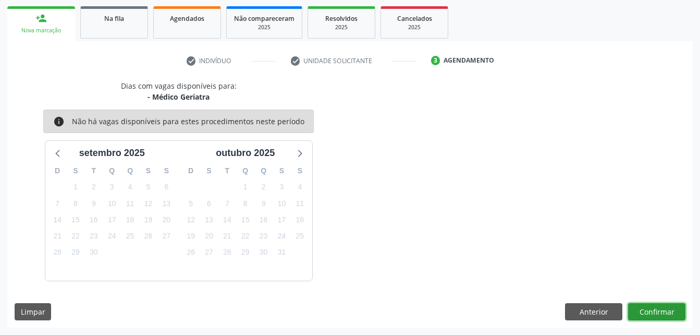
click at [650, 307] on button "Confirmar" at bounding box center [656, 312] width 57 height 18
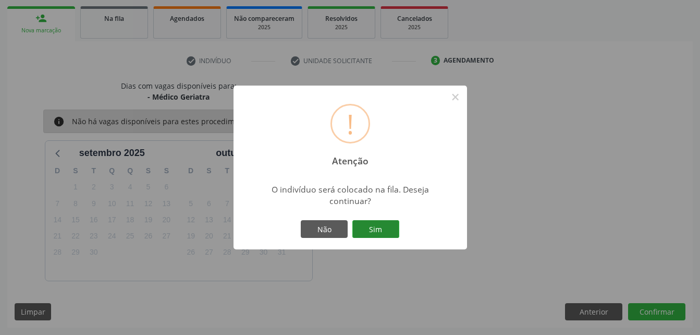
click at [387, 230] on button "Sim" at bounding box center [375, 229] width 47 height 18
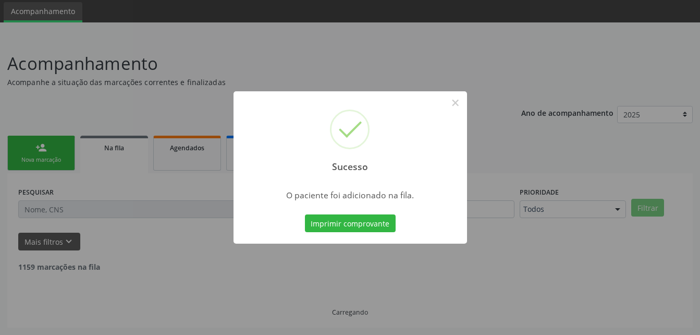
scroll to position [24, 0]
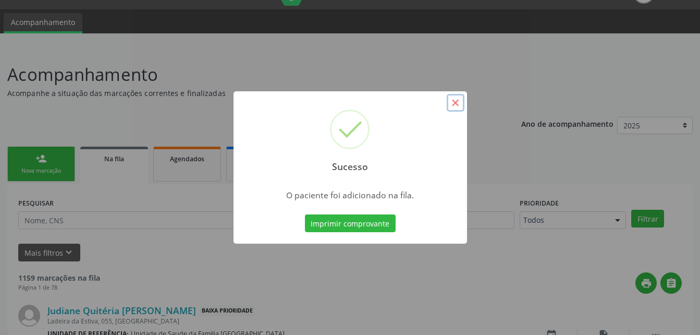
click at [455, 105] on button "×" at bounding box center [456, 103] width 18 height 18
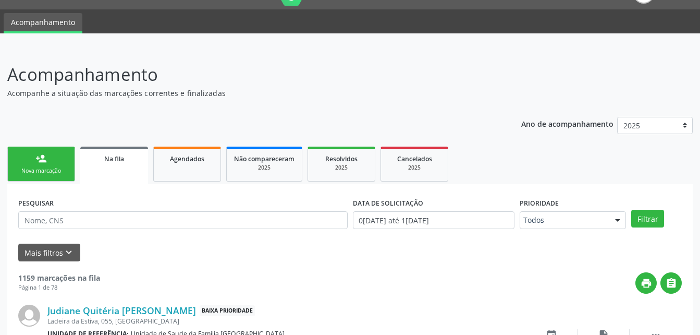
click at [60, 171] on div "Nova marcação" at bounding box center [41, 171] width 52 height 8
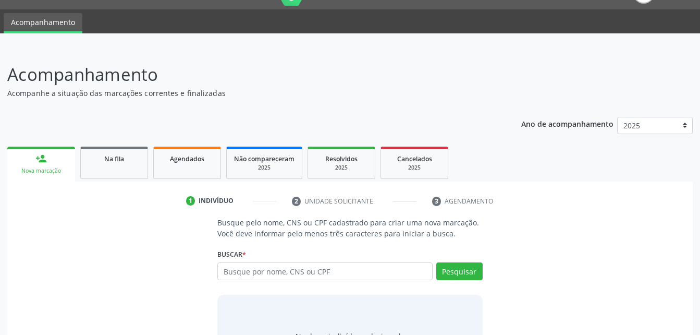
scroll to position [76, 0]
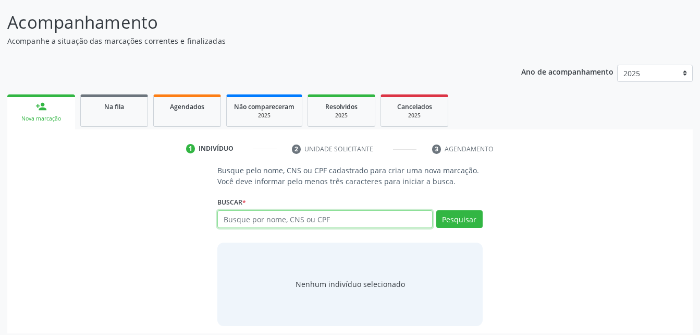
click at [277, 219] on input "text" at bounding box center [324, 219] width 215 height 18
type input "64783936404"
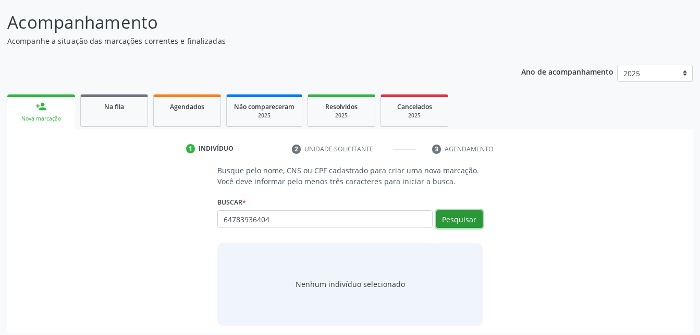
click at [460, 224] on button "Pesquisar" at bounding box center [459, 219] width 46 height 18
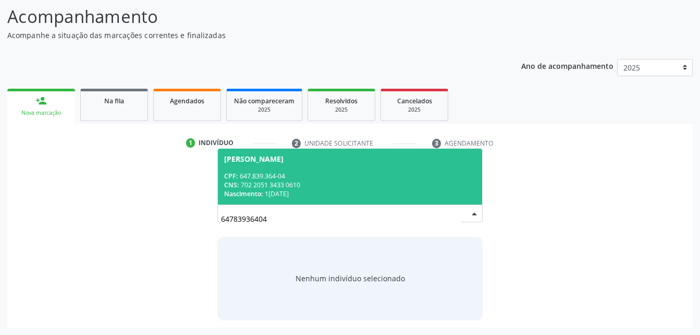
drag, startPoint x: 318, startPoint y: 177, endPoint x: 315, endPoint y: 183, distance: 7.0
click at [317, 176] on div "CPF: 647.839.364-04" at bounding box center [349, 175] width 251 height 9
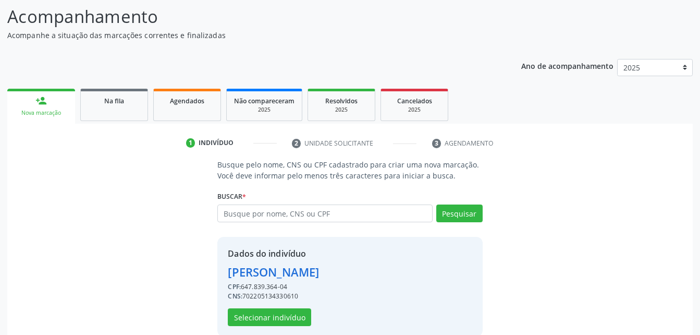
scroll to position [98, 0]
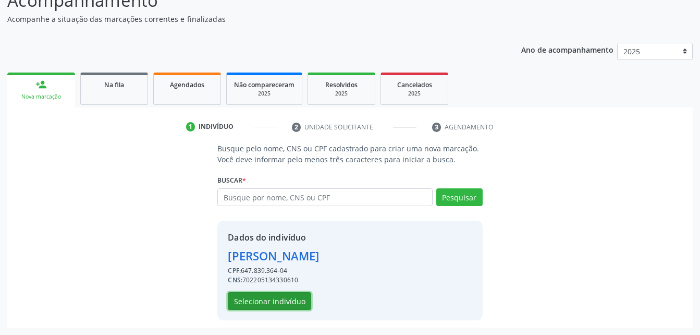
click at [297, 299] on button "Selecionar indivíduo" at bounding box center [269, 301] width 83 height 18
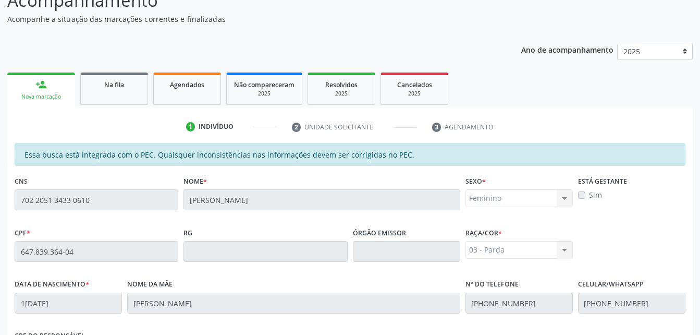
scroll to position [275, 0]
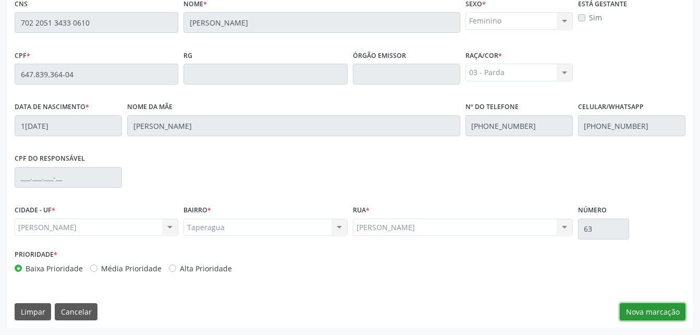
click at [636, 318] on button "Nova marcação" at bounding box center [653, 312] width 66 height 18
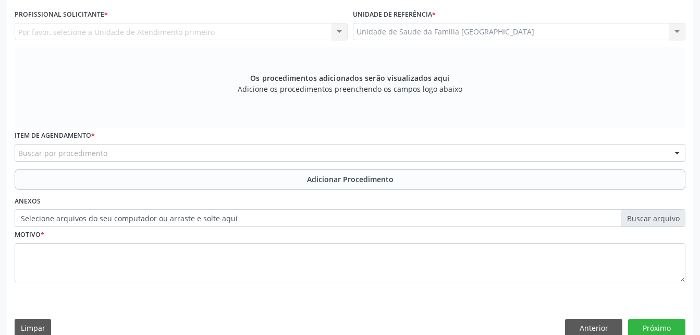
scroll to position [223, 0]
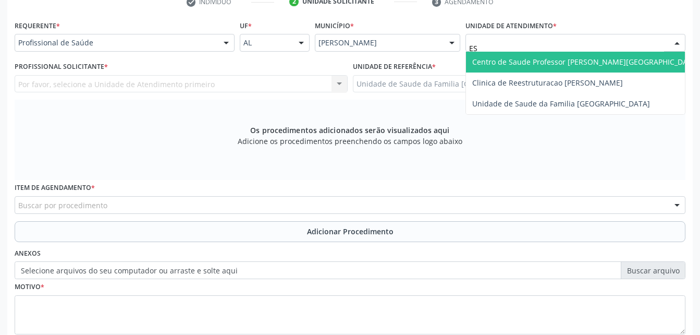
type input "EST"
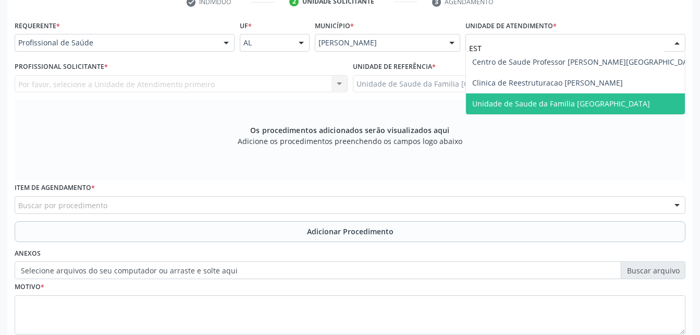
click at [521, 97] on span "Unidade de Saude da Familia [GEOGRAPHIC_DATA]" at bounding box center [585, 103] width 239 height 21
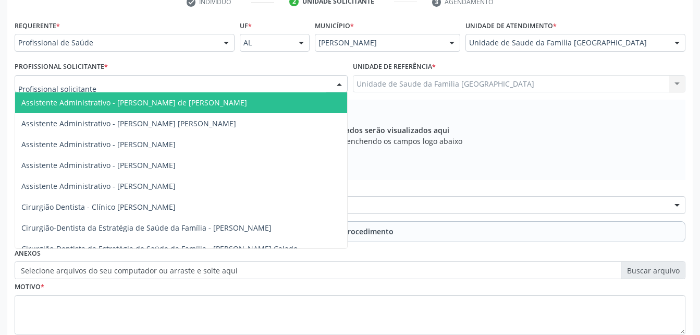
click at [238, 83] on div at bounding box center [181, 84] width 333 height 18
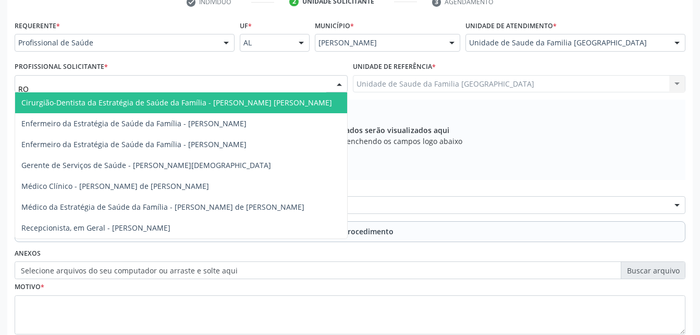
type input "ROD"
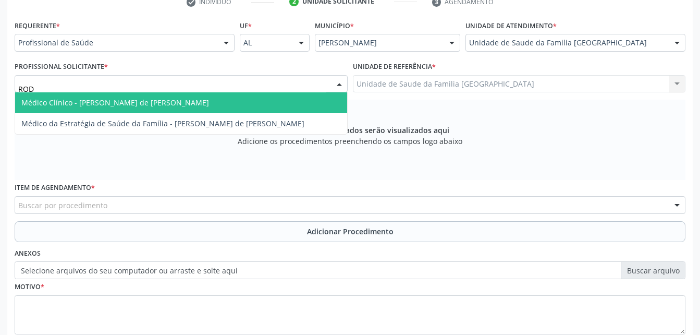
click at [238, 105] on span "Médico Clínico - [PERSON_NAME] de [PERSON_NAME]" at bounding box center [181, 102] width 332 height 21
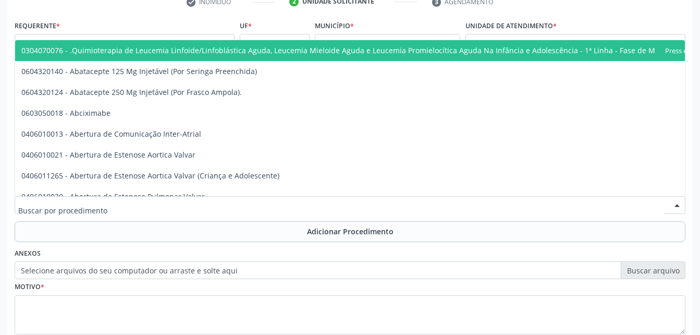
click at [229, 206] on div at bounding box center [350, 205] width 671 height 18
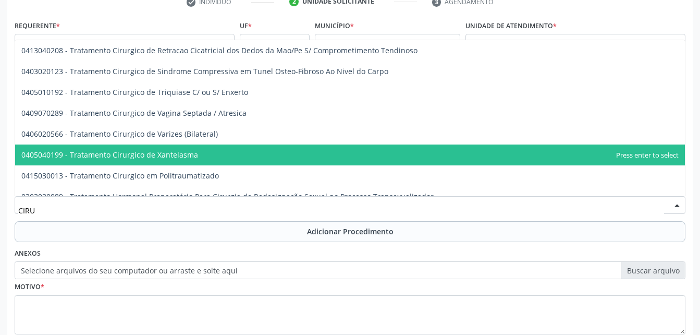
scroll to position [3764, 0]
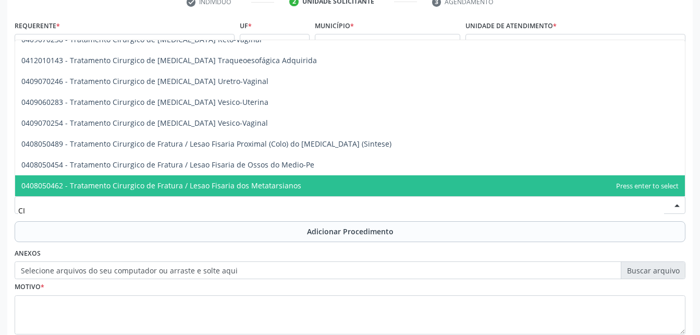
type input "C"
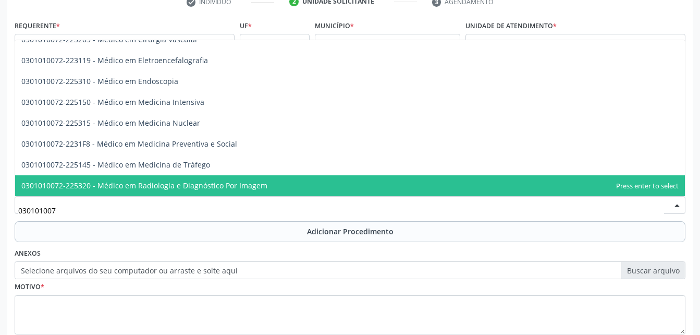
scroll to position [1283, 0]
type input "0301010072"
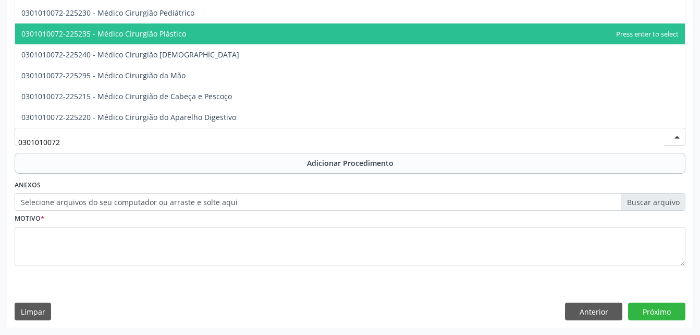
scroll to position [188, 0]
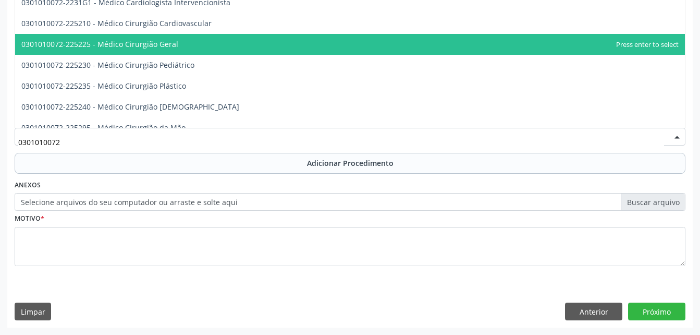
click at [200, 39] on span "0301010072-225225 - Médico Cirurgião Geral" at bounding box center [350, 44] width 670 height 21
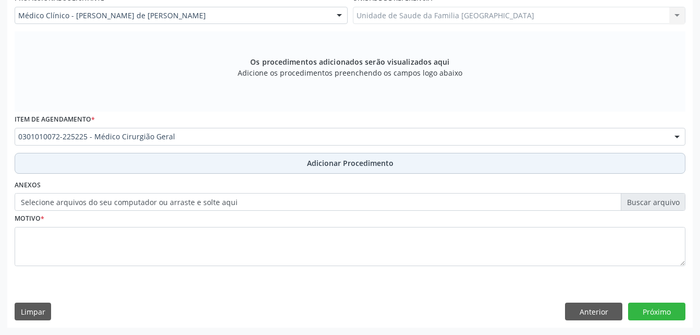
click at [255, 164] on button "Adicionar Procedimento" at bounding box center [350, 163] width 671 height 21
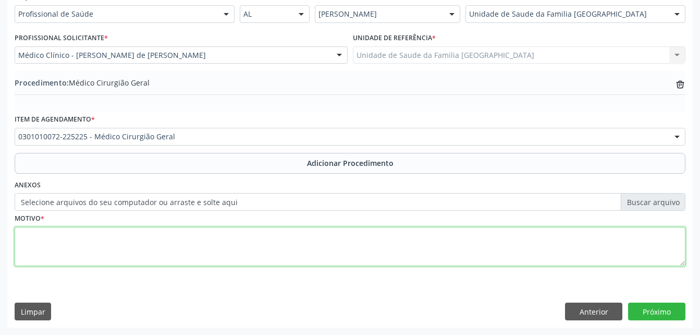
click at [260, 262] on textarea at bounding box center [350, 247] width 671 height 40
type textarea "AFECÇÃO DE PELE"
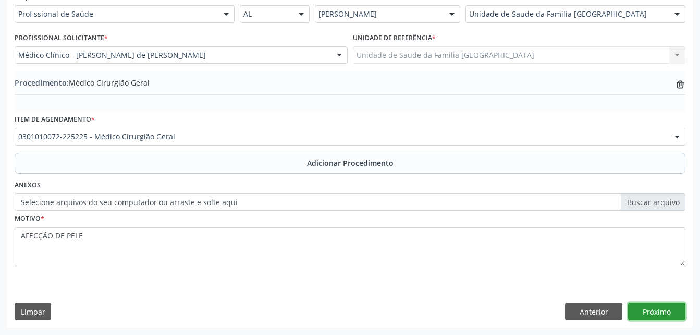
click at [672, 314] on button "Próximo" at bounding box center [656, 311] width 57 height 18
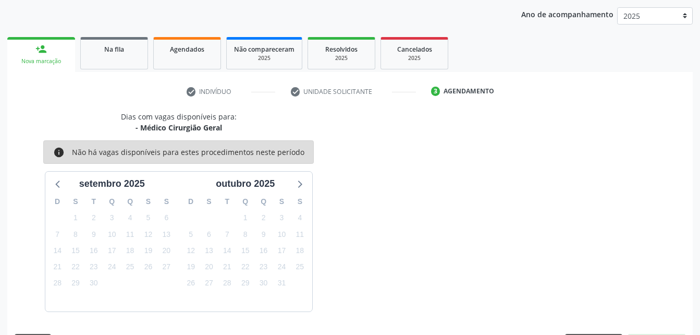
scroll to position [164, 0]
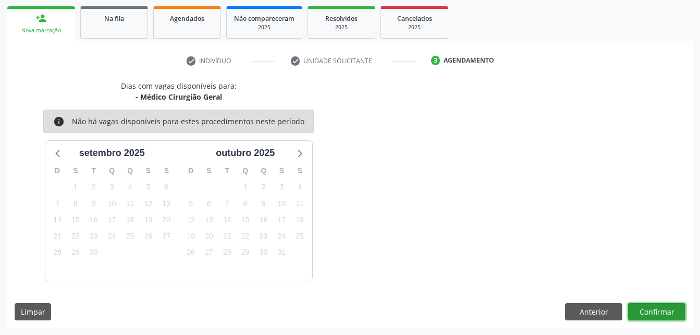
click at [654, 311] on button "Confirmar" at bounding box center [656, 312] width 57 height 18
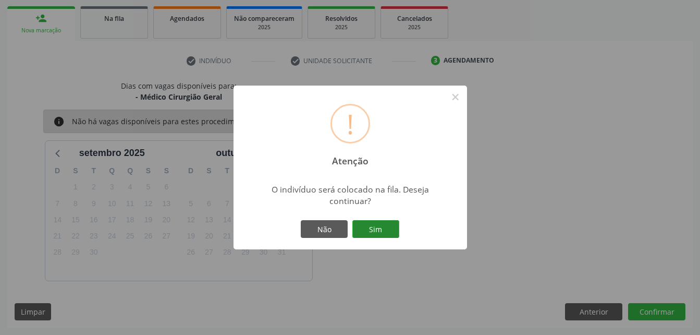
click at [390, 228] on button "Sim" at bounding box center [375, 229] width 47 height 18
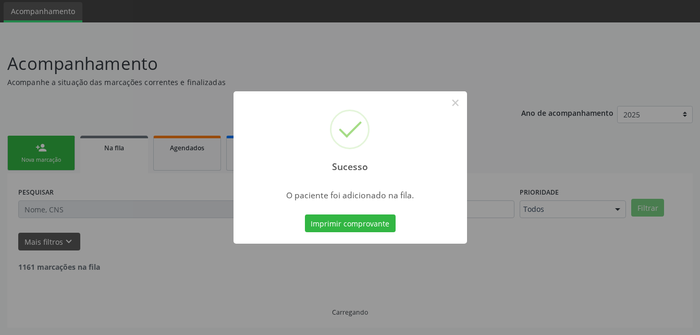
scroll to position [24, 0]
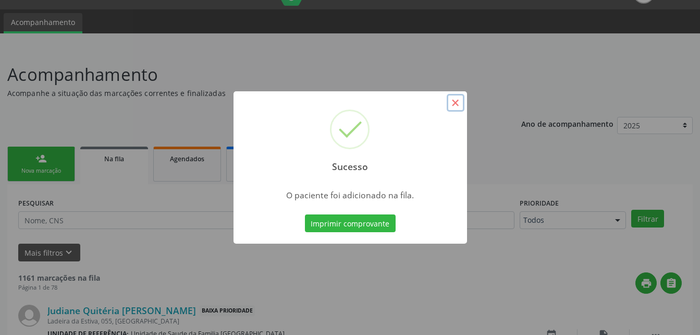
click at [456, 102] on button "×" at bounding box center [456, 103] width 18 height 18
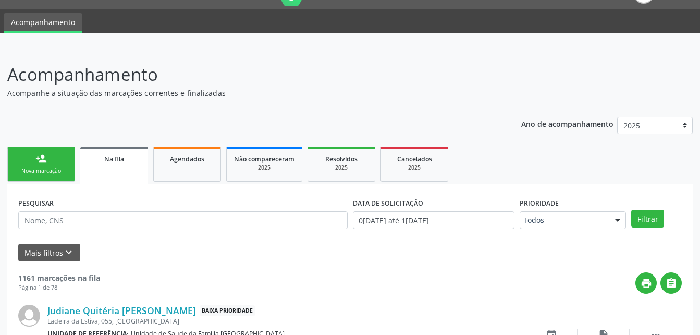
click at [140, 169] on link "Na fila" at bounding box center [114, 165] width 68 height 38
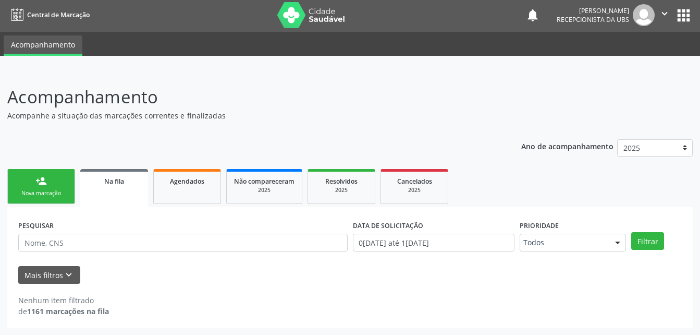
click at [176, 232] on div "PESQUISAR" at bounding box center [183, 237] width 335 height 41
click at [175, 238] on input "text" at bounding box center [182, 243] width 329 height 18
type input "[PERSON_NAME]"
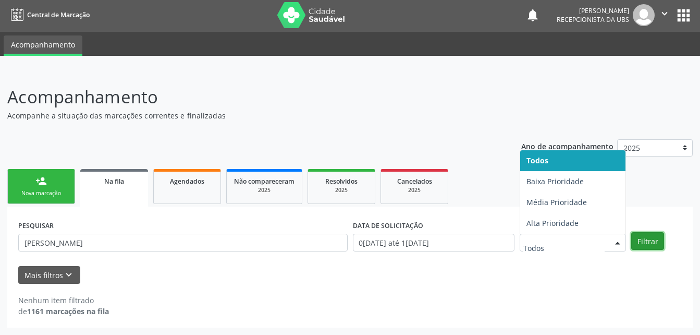
click at [641, 244] on button "Filtrar" at bounding box center [647, 241] width 33 height 18
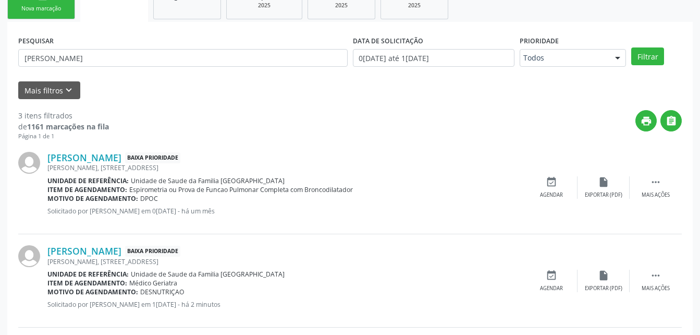
scroll to position [0, 0]
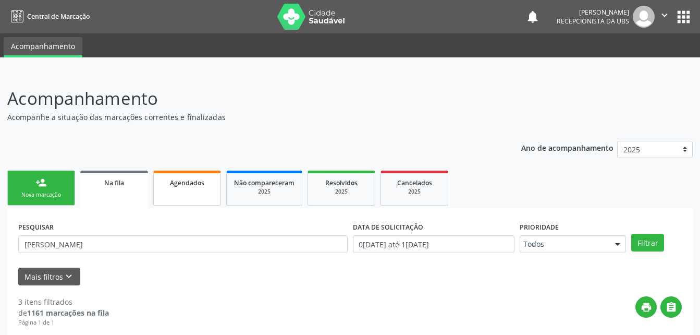
click at [165, 190] on link "Agendados" at bounding box center [187, 187] width 68 height 35
select select "8"
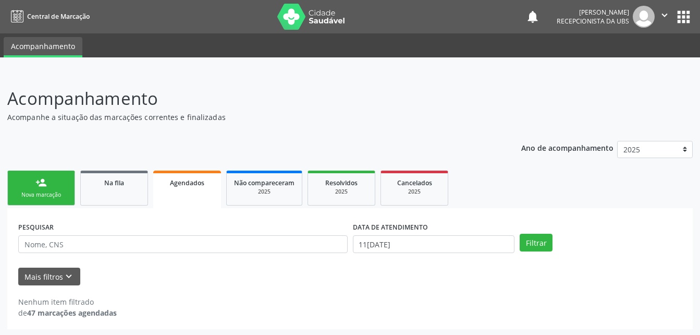
scroll to position [2, 0]
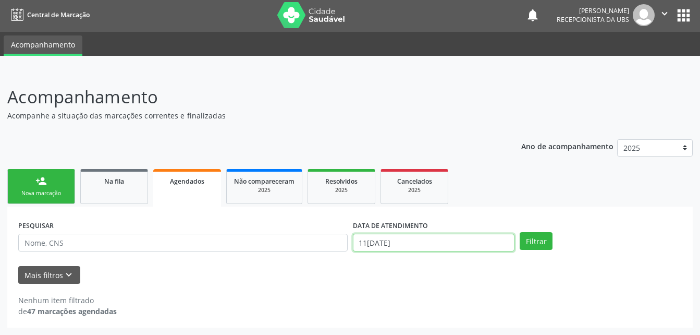
click at [444, 249] on input "11[DATE]" at bounding box center [434, 243] width 162 height 18
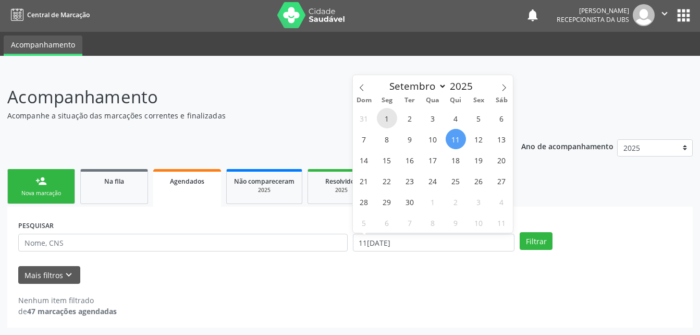
click at [382, 124] on span "1" at bounding box center [387, 118] width 20 height 20
type input "0[DATE]"
click at [529, 240] on button "Filtrar" at bounding box center [536, 241] width 33 height 18
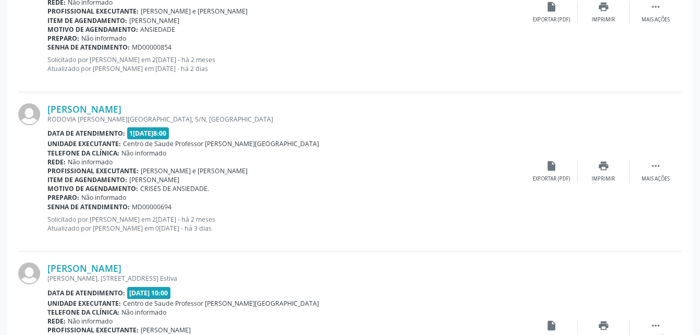
scroll to position [2419, 0]
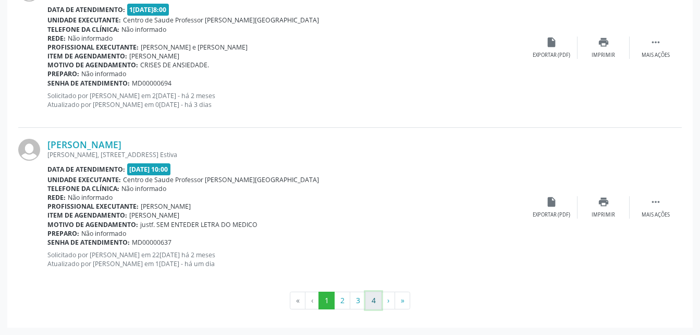
click at [376, 304] on button "4" at bounding box center [373, 300] width 16 height 18
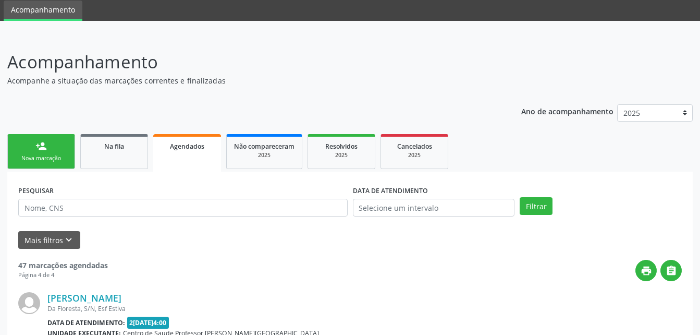
scroll to position [0, 0]
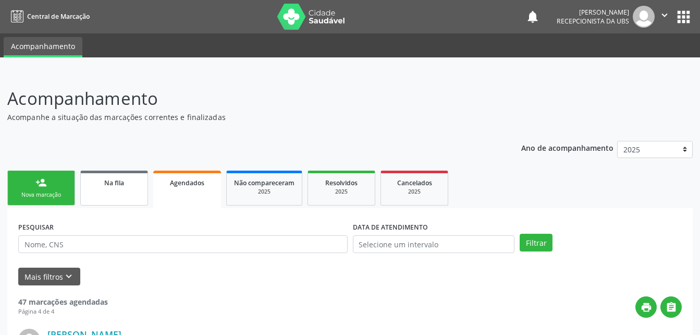
click at [140, 190] on link "Na fila" at bounding box center [114, 187] width 68 height 35
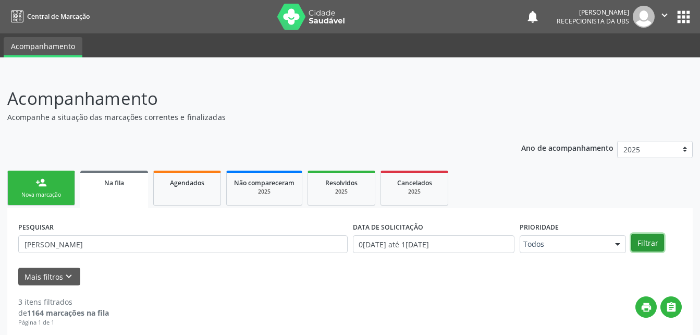
click at [637, 244] on button "Filtrar" at bounding box center [647, 243] width 33 height 18
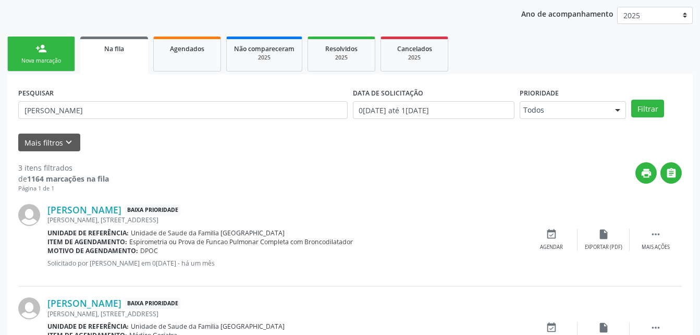
scroll to position [82, 0]
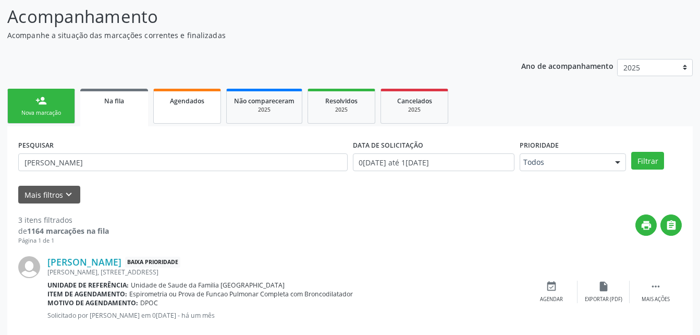
click at [176, 103] on span "Agendados" at bounding box center [187, 100] width 34 height 9
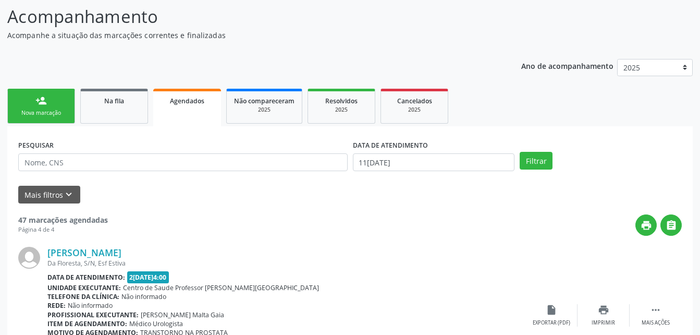
scroll to position [349, 0]
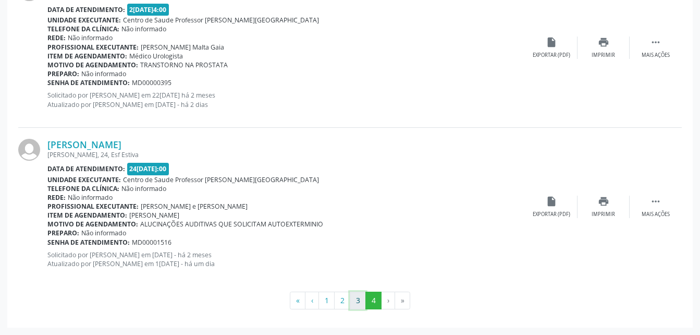
click at [362, 299] on button "3" at bounding box center [358, 300] width 16 height 18
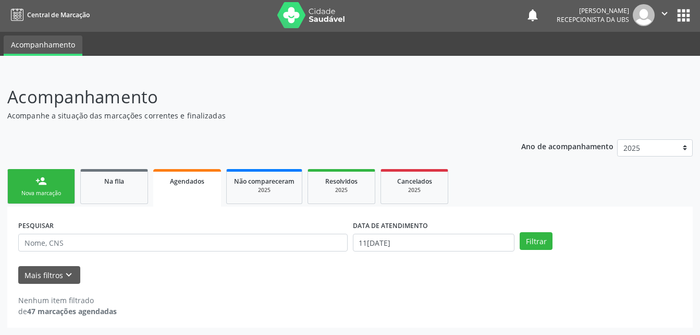
scroll to position [0, 0]
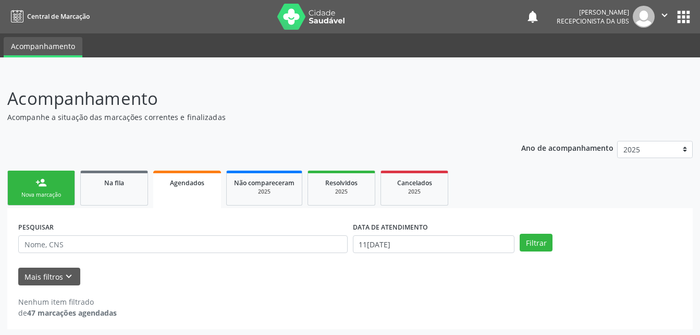
click at [60, 185] on link "person_add Nova marcação" at bounding box center [41, 187] width 68 height 35
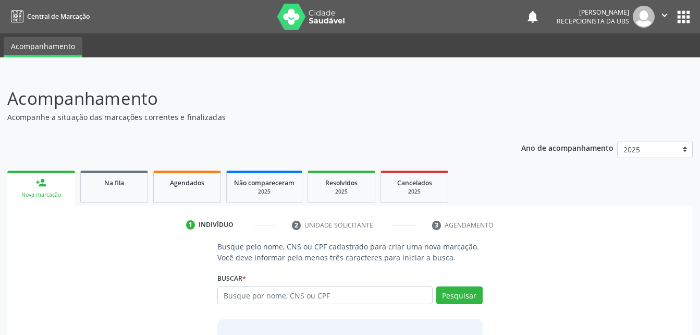
drag, startPoint x: 190, startPoint y: 197, endPoint x: 0, endPoint y: 2, distance: 272.0
click at [190, 196] on link "Agendados" at bounding box center [187, 186] width 68 height 32
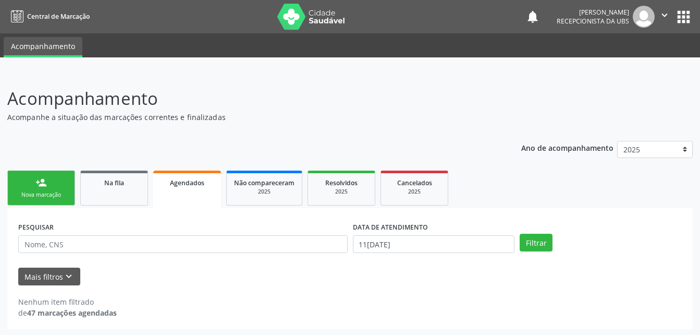
scroll to position [2, 0]
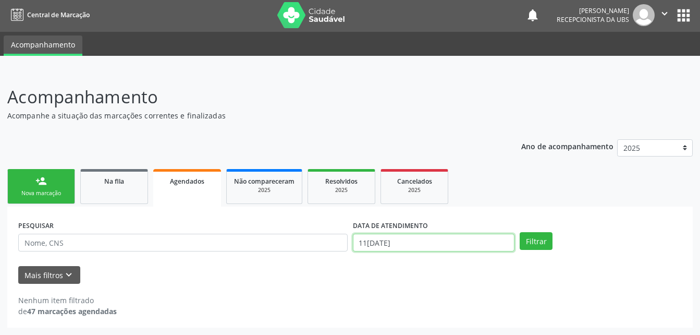
click at [400, 242] on input "11[DATE]" at bounding box center [434, 243] width 162 height 18
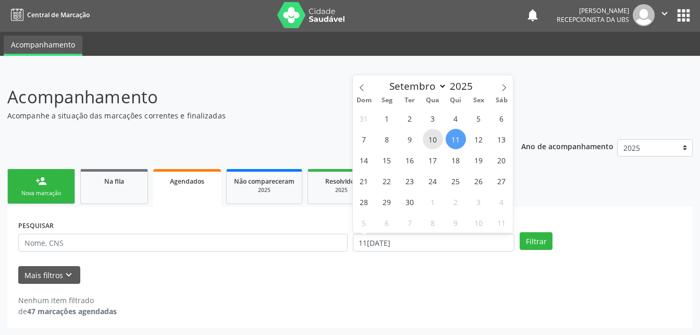
click at [434, 142] on span "10" at bounding box center [433, 139] width 20 height 20
type input "[DATE]"
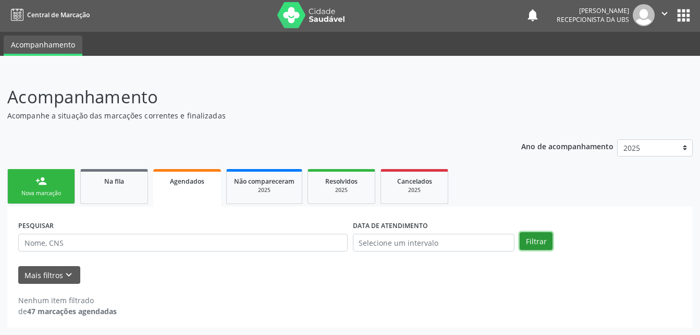
click at [544, 243] on button "Filtrar" at bounding box center [536, 241] width 33 height 18
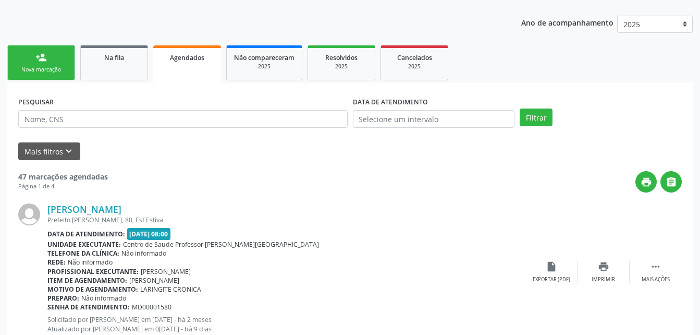
scroll to position [21, 0]
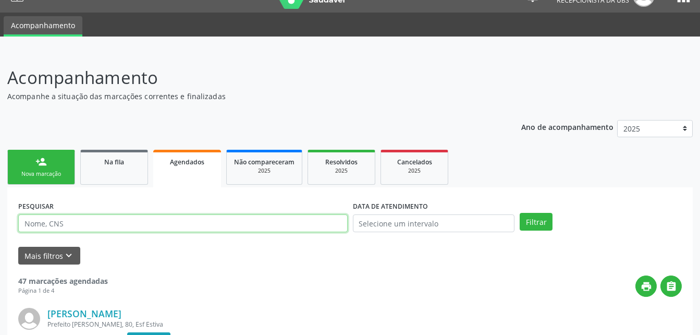
click at [239, 217] on input "text" at bounding box center [182, 223] width 329 height 18
type input "CICIERA PEIXOTO"
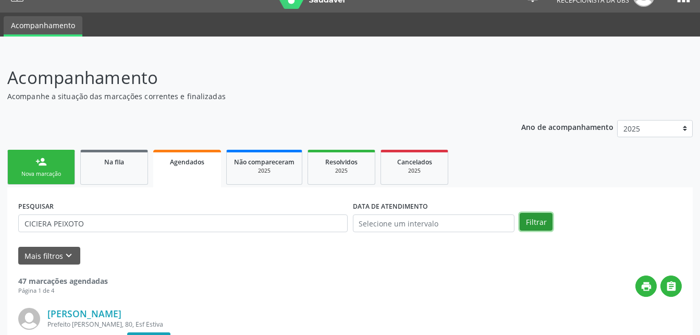
click at [537, 218] on button "Filtrar" at bounding box center [536, 222] width 33 height 18
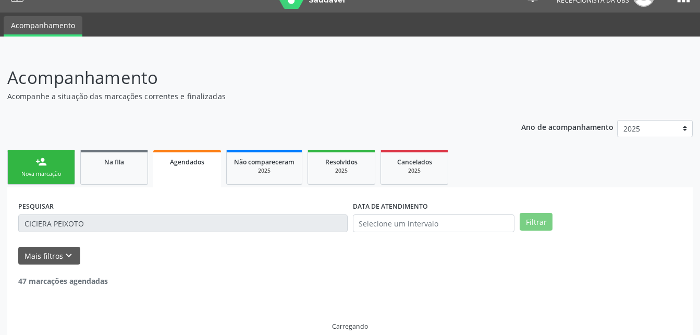
scroll to position [2, 0]
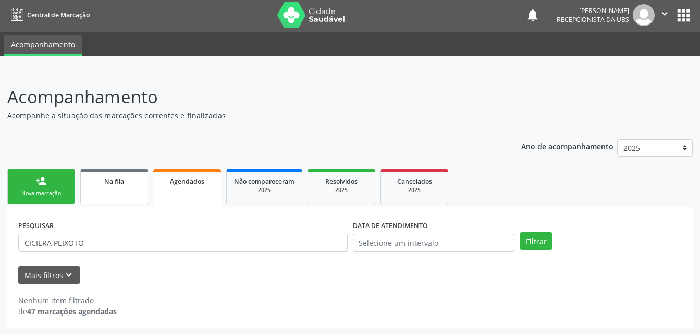
click at [105, 200] on link "Na fila" at bounding box center [114, 186] width 68 height 35
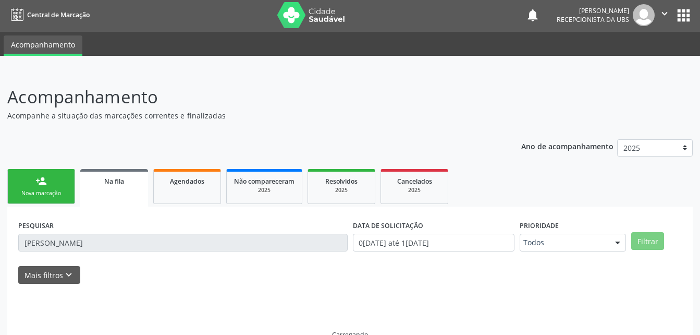
click at [111, 186] on div "Na fila" at bounding box center [114, 180] width 53 height 11
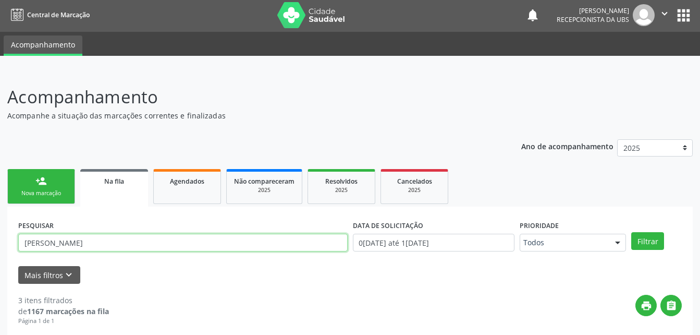
click at [140, 238] on input "[PERSON_NAME]" at bounding box center [182, 243] width 329 height 18
type input "M"
type input "CICERA PEIXOTO"
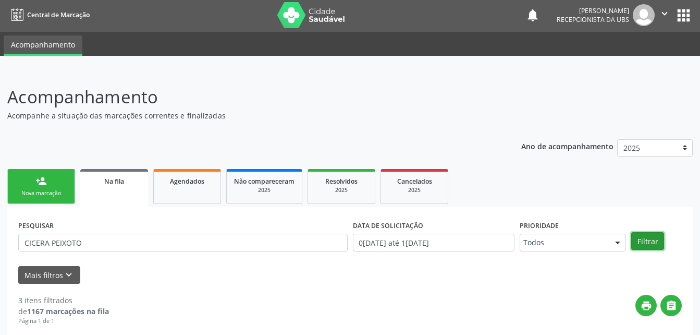
click at [658, 241] on button "Filtrar" at bounding box center [647, 241] width 33 height 18
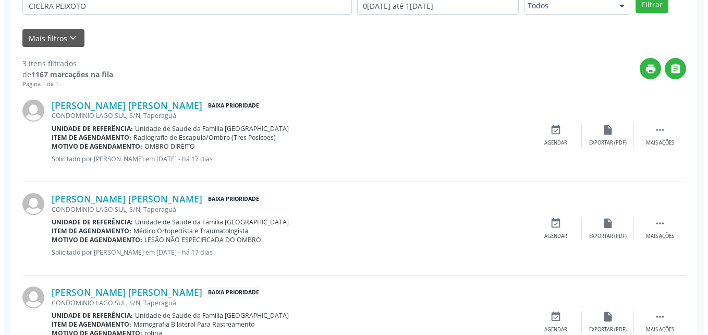
scroll to position [290, 0]
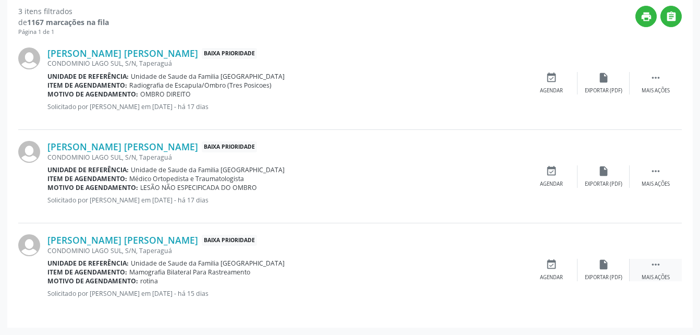
click at [648, 261] on div " Mais ações" at bounding box center [656, 270] width 52 height 22
click at [554, 261] on icon "cancel" at bounding box center [551, 264] width 11 height 11
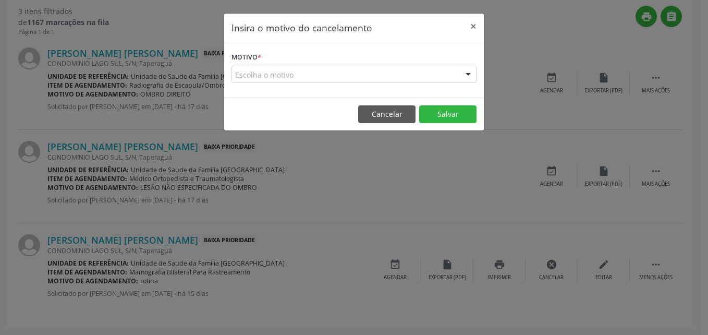
click at [406, 69] on div "Escolha o motivo" at bounding box center [353, 75] width 245 height 18
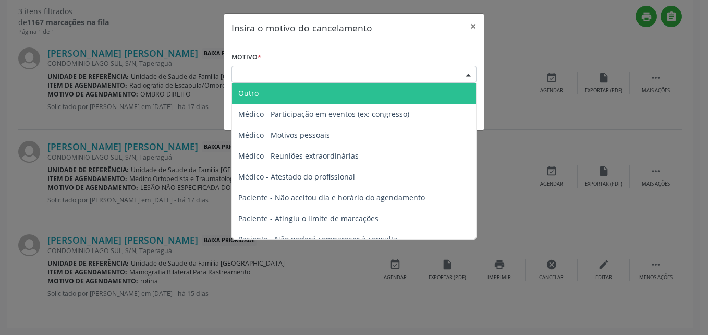
click at [396, 93] on span "Outro" at bounding box center [354, 93] width 244 height 21
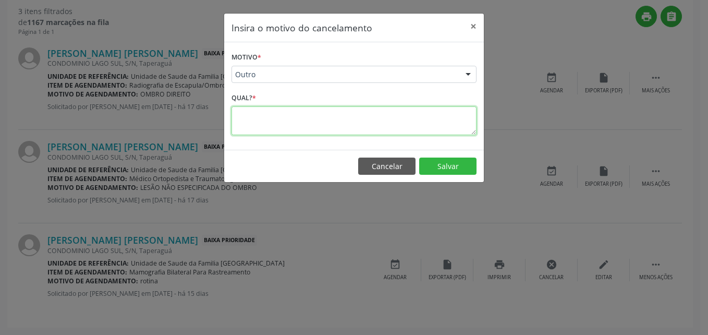
click at [385, 126] on textarea at bounding box center [353, 120] width 245 height 29
type textarea "JA FEZ"
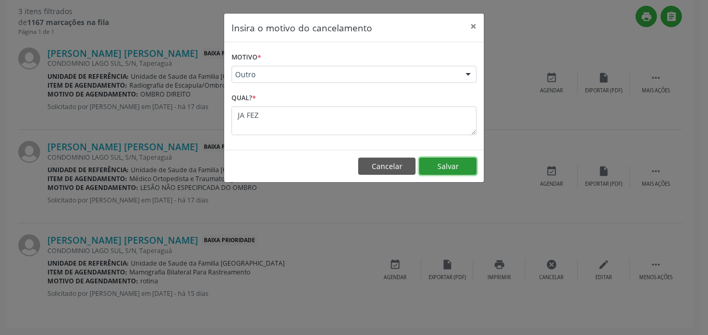
click at [460, 159] on button "Salvar" at bounding box center [447, 166] width 57 height 18
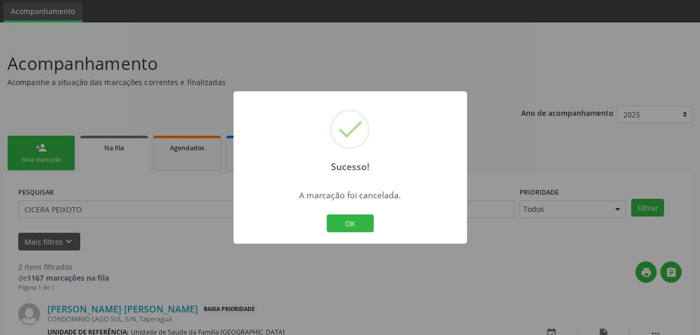
scroll to position [197, 0]
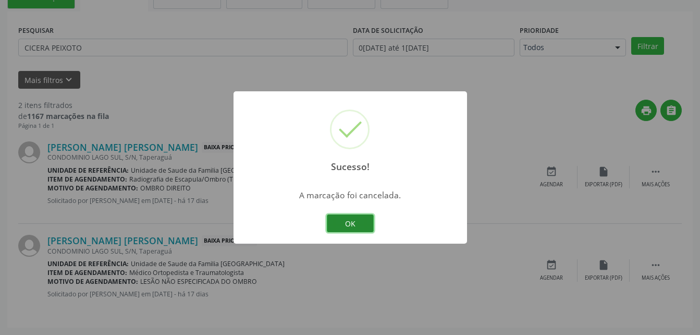
click at [357, 216] on button "OK" at bounding box center [350, 223] width 47 height 18
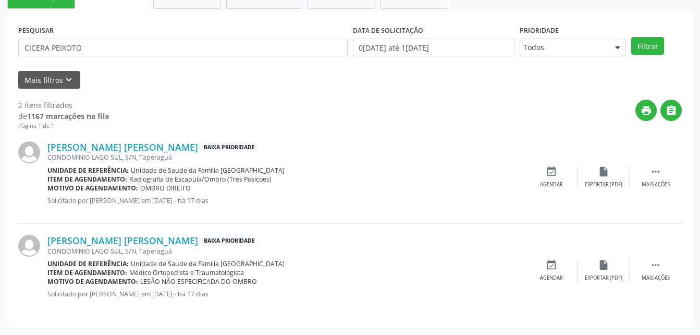
scroll to position [92, 0]
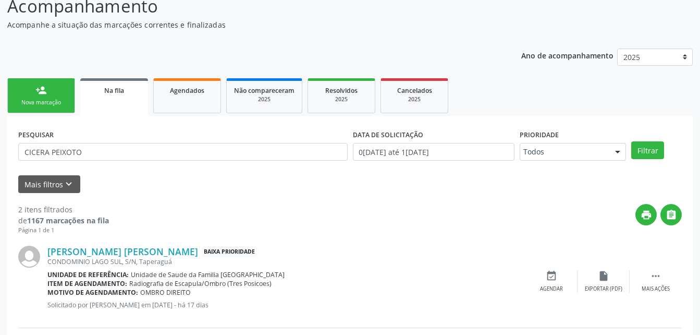
drag, startPoint x: 195, startPoint y: 166, endPoint x: 187, endPoint y: 158, distance: 11.4
click at [191, 163] on div "PESQUISAR [PERSON_NAME]" at bounding box center [183, 147] width 335 height 41
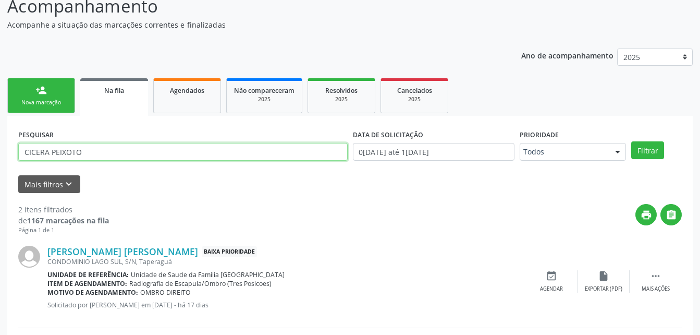
click at [187, 158] on input "CICERA PEIXOTO" at bounding box center [182, 152] width 329 height 18
click at [30, 150] on input "CMARIA DO [GEOGRAPHIC_DATA]" at bounding box center [182, 152] width 329 height 18
type input "MARIA DO SOCORRO"
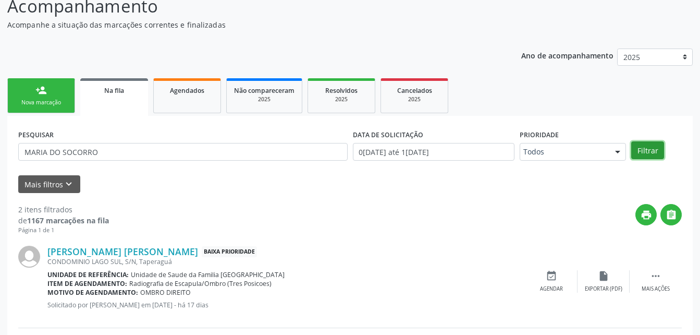
click at [646, 148] on button "Filtrar" at bounding box center [647, 150] width 33 height 18
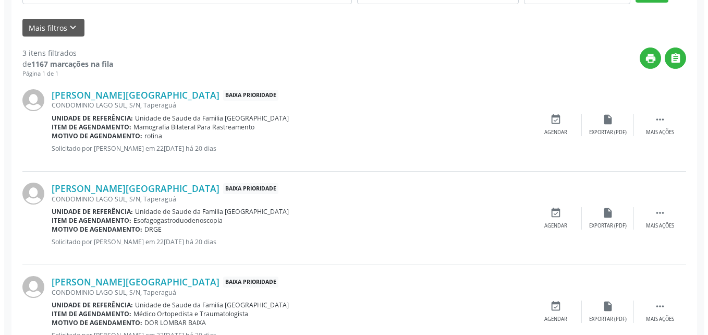
scroll to position [290, 0]
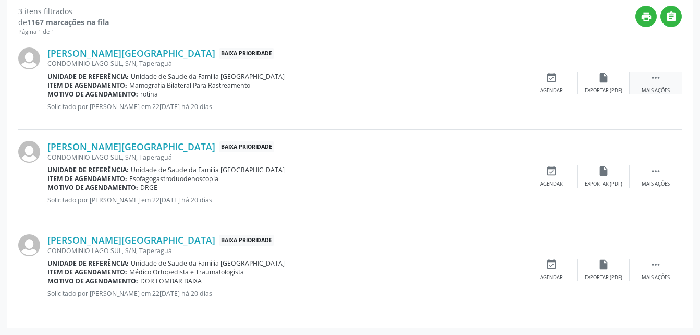
click at [660, 80] on icon "" at bounding box center [655, 77] width 11 height 11
click at [548, 79] on icon "cancel" at bounding box center [551, 77] width 11 height 11
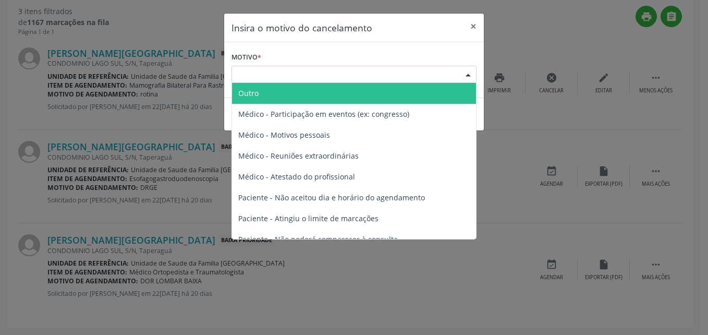
click at [375, 70] on div "Escolha o motivo" at bounding box center [353, 75] width 245 height 18
drag, startPoint x: 376, startPoint y: 101, endPoint x: 372, endPoint y: 96, distance: 6.4
click at [375, 101] on span "Outro" at bounding box center [354, 93] width 244 height 21
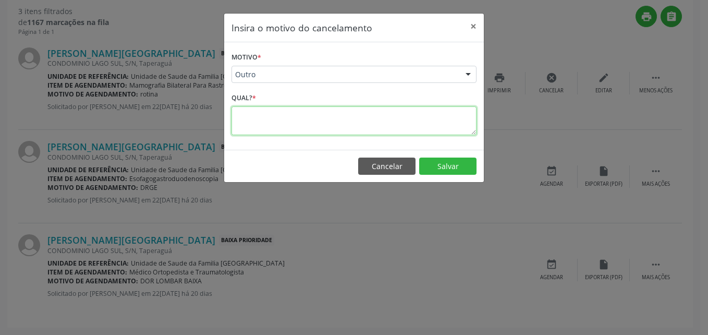
click at [351, 118] on textarea at bounding box center [353, 120] width 245 height 29
type textarea "JA FEZ"
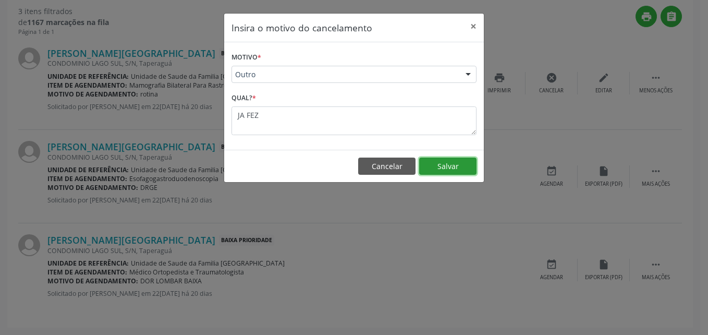
click at [456, 166] on button "Salvar" at bounding box center [447, 166] width 57 height 18
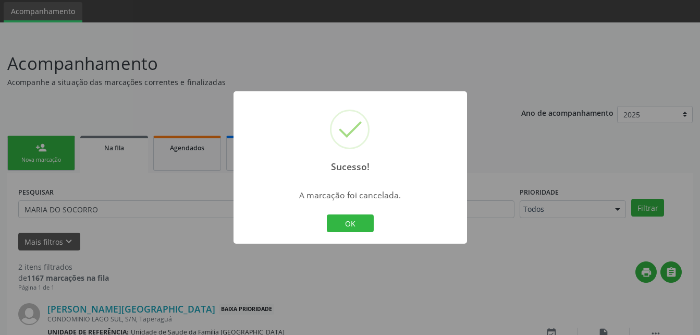
scroll to position [197, 0]
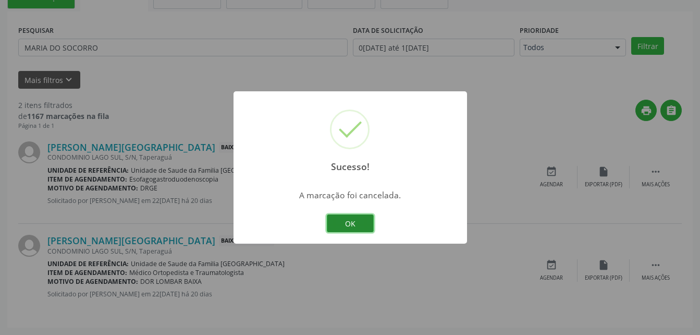
click at [334, 220] on button "OK" at bounding box center [350, 223] width 47 height 18
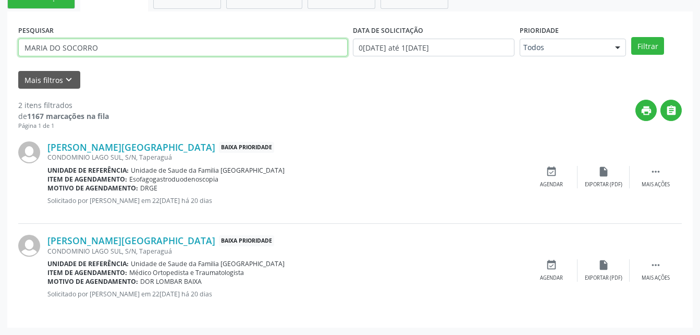
click at [160, 49] on input "MARIA DO SOCORRO" at bounding box center [182, 48] width 329 height 18
click at [631, 37] on button "Filtrar" at bounding box center [647, 46] width 33 height 18
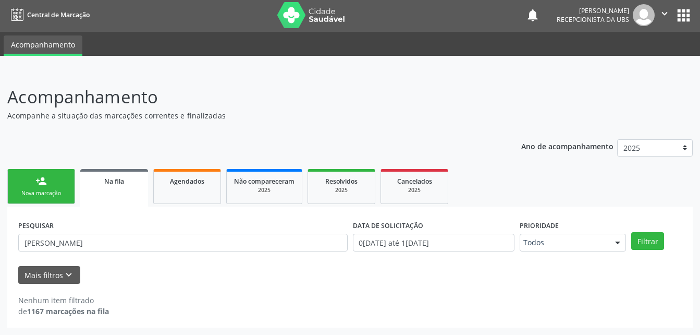
scroll to position [2, 0]
click at [658, 243] on button "Filtrar" at bounding box center [647, 241] width 33 height 18
click at [169, 241] on input "[PERSON_NAME]" at bounding box center [182, 243] width 329 height 18
drag, startPoint x: 46, startPoint y: 244, endPoint x: 70, endPoint y: 237, distance: 24.9
click at [54, 243] on input "[PERSON_NAME]" at bounding box center [182, 243] width 329 height 18
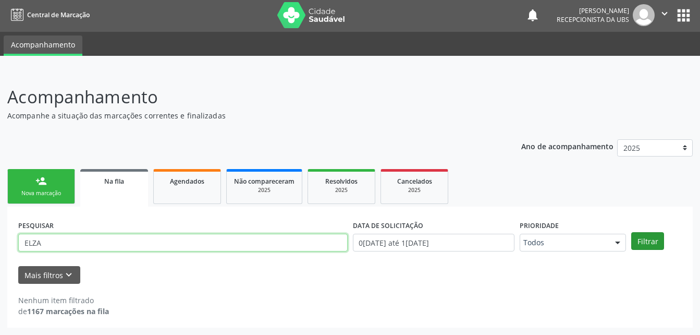
type input "ELZA"
click at [655, 247] on button "Filtrar" at bounding box center [647, 241] width 33 height 18
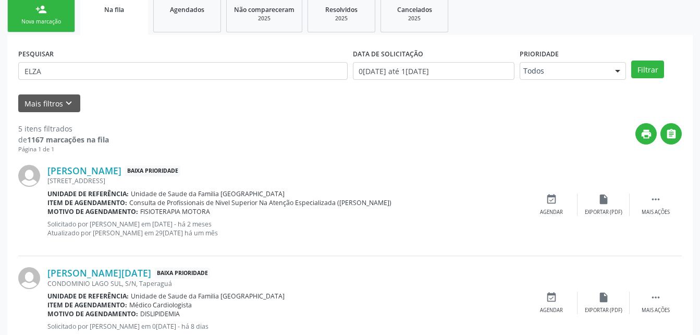
scroll to position [121, 0]
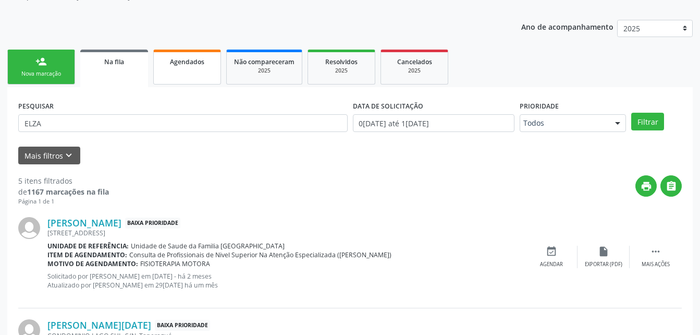
click at [190, 70] on link "Agendados" at bounding box center [187, 67] width 68 height 35
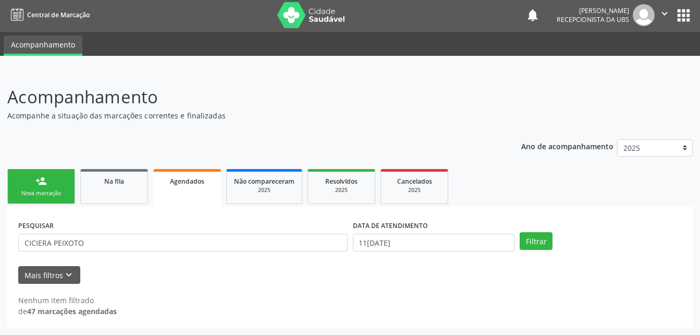
scroll to position [2, 0]
